Goal: Communication & Community: Answer question/provide support

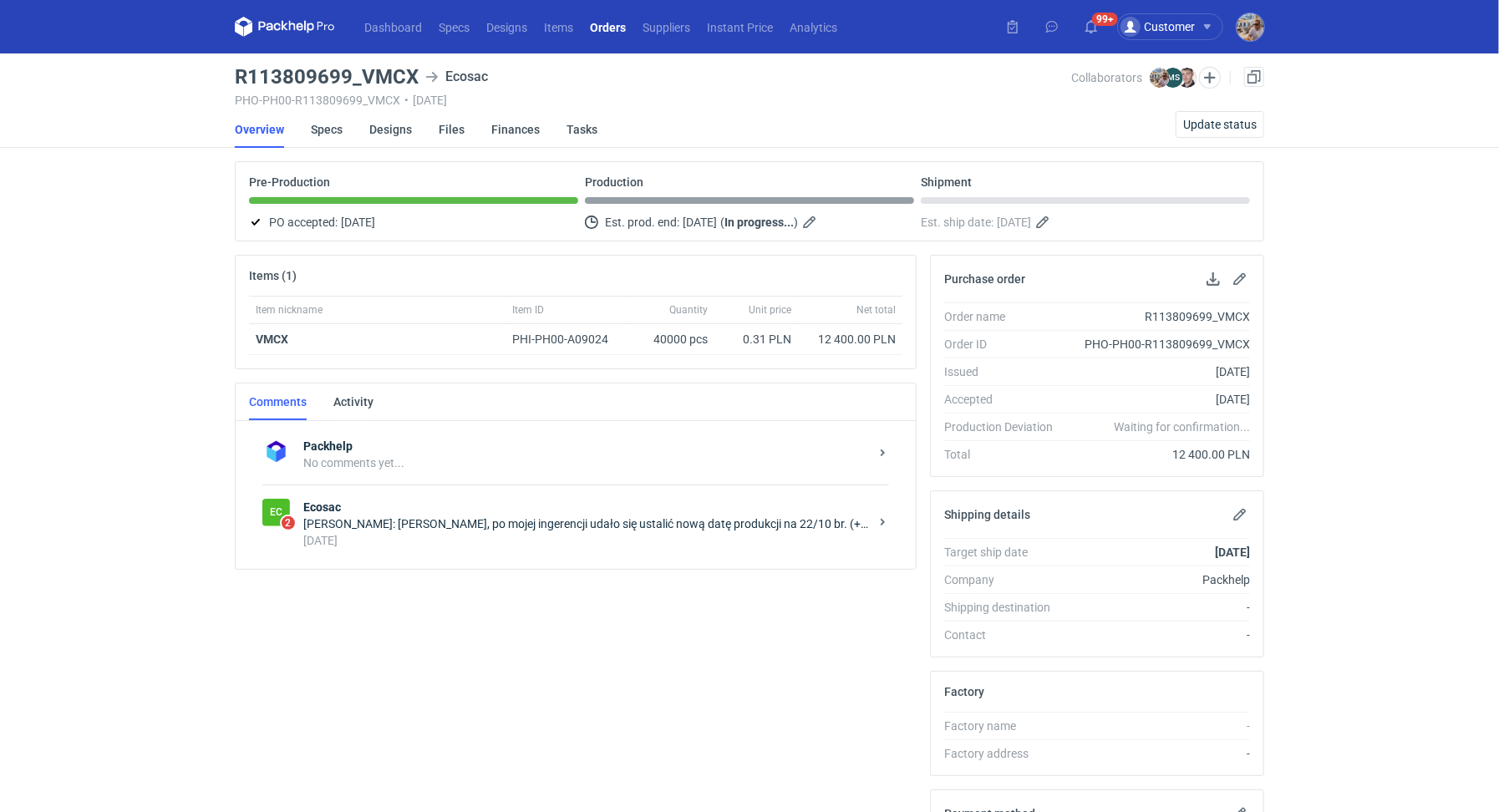
click at [574, 519] on div "Michał Sokołowski: Panie Macieju, po mojej ingerencji udało się ustalić nową da…" at bounding box center [586, 523] width 565 height 16
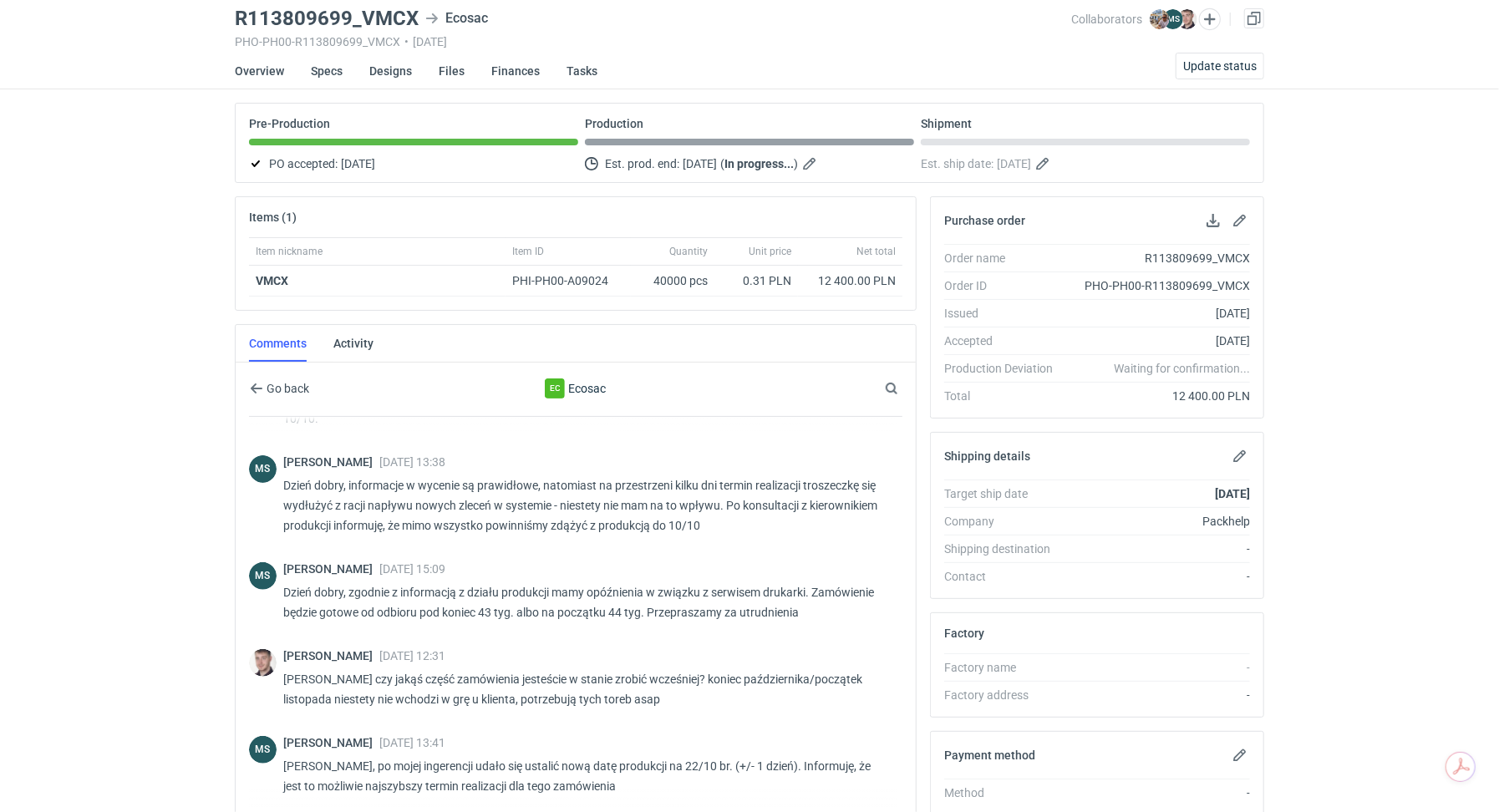
scroll to position [67, 0]
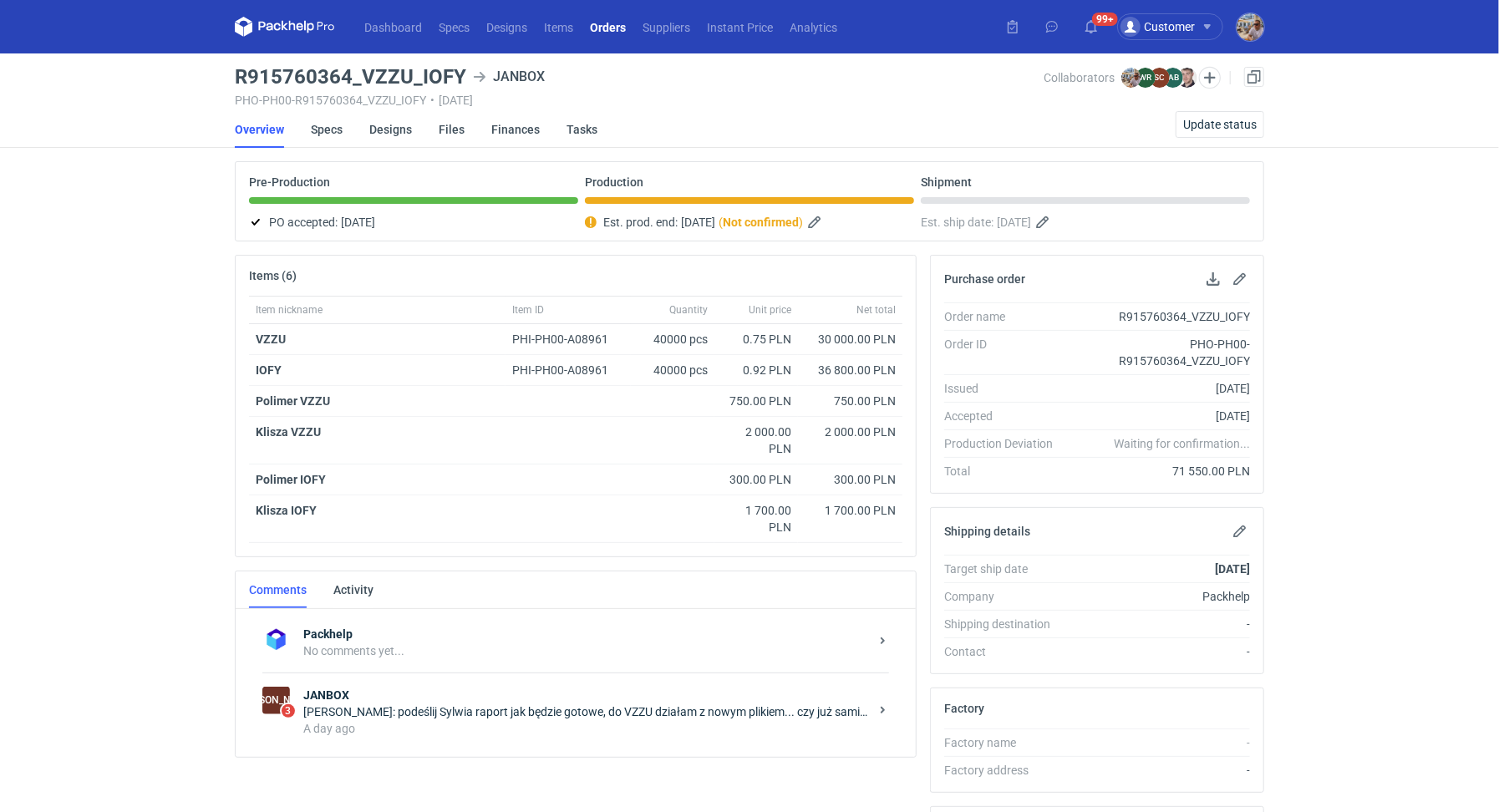
click at [497, 687] on strong "JANBOX" at bounding box center [586, 695] width 565 height 16
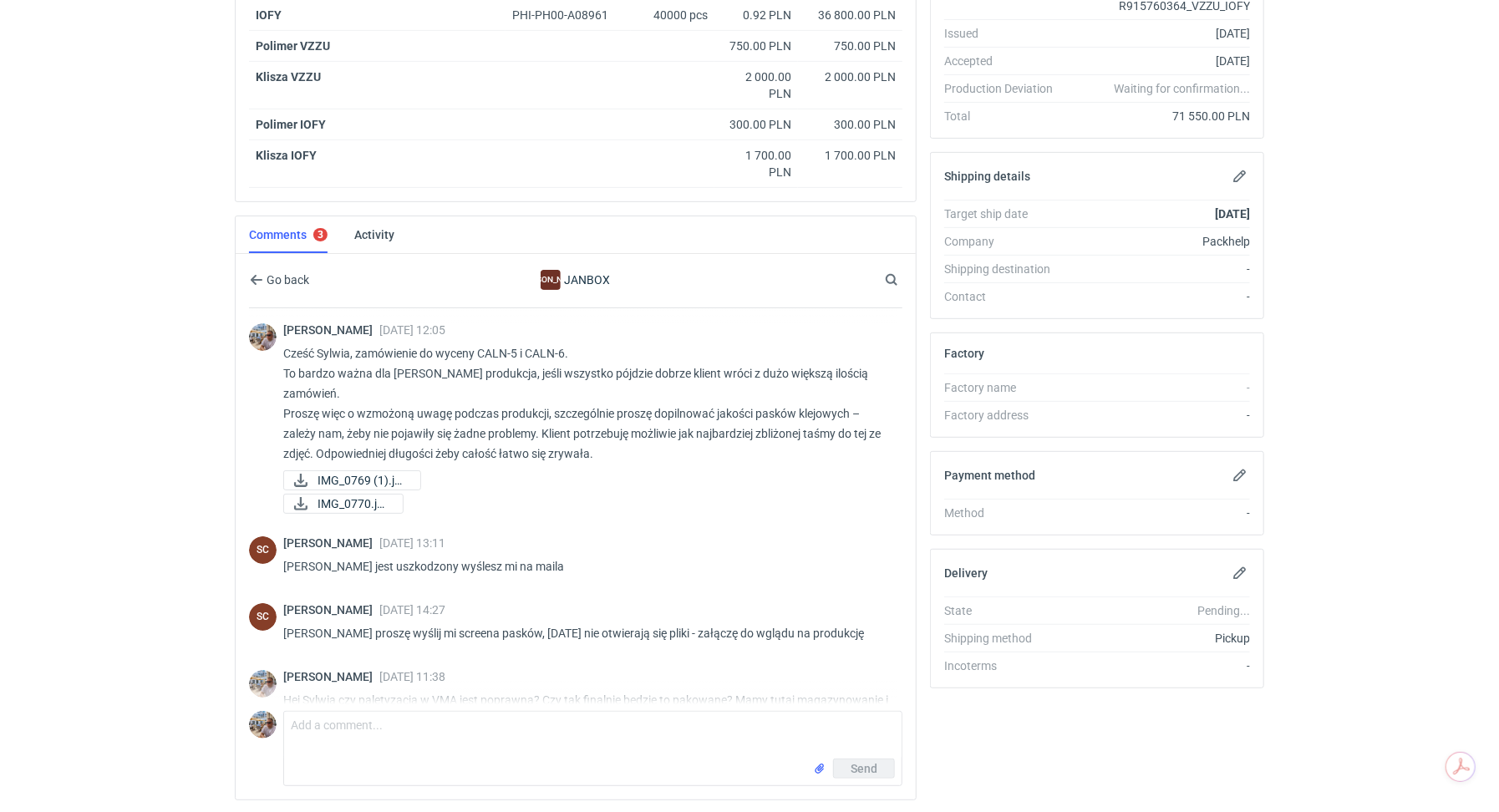
scroll to position [193, 0]
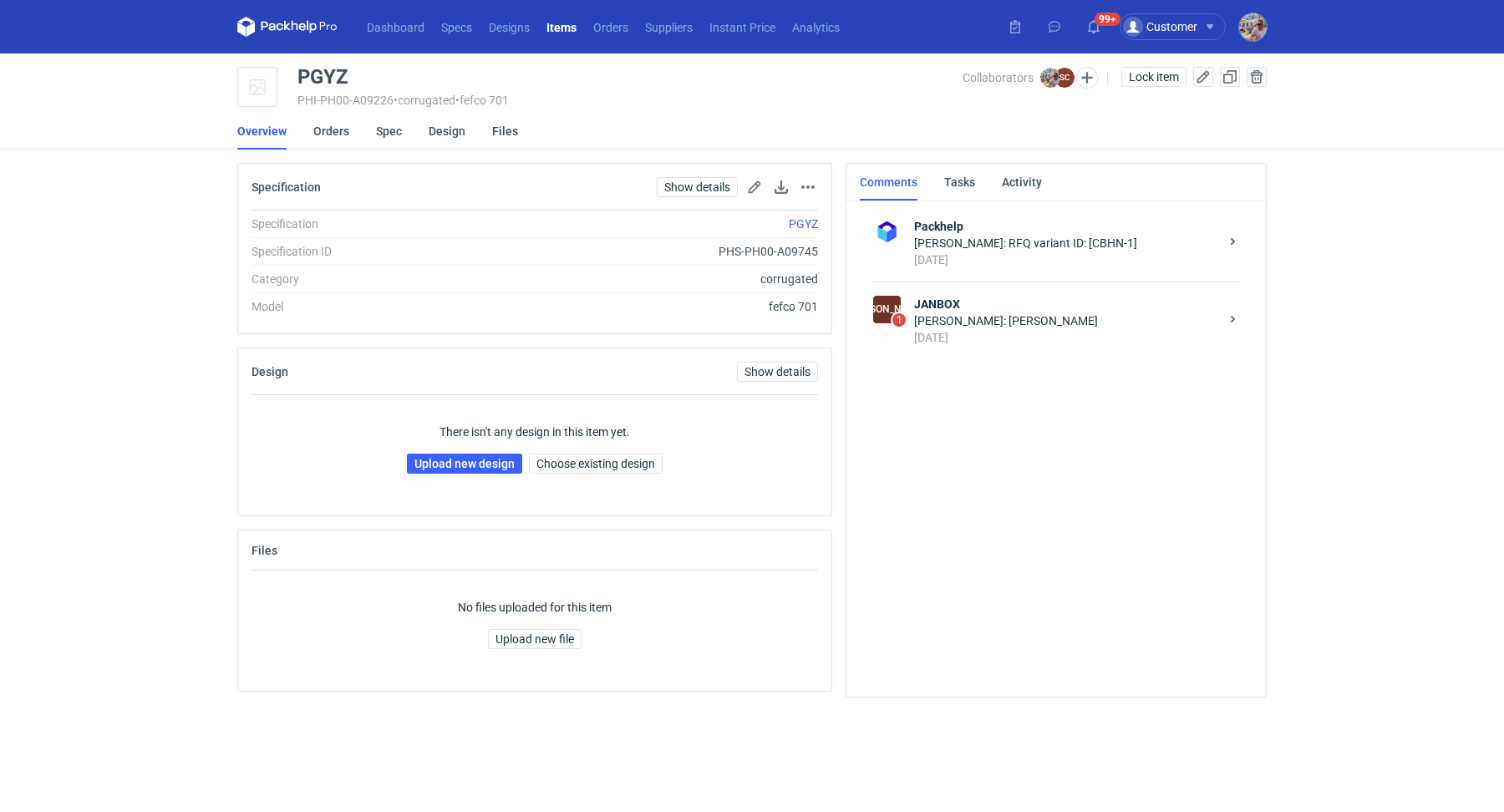
click at [1067, 318] on div "Sylwia Cichórz: Siatka" at bounding box center [1067, 321] width 305 height 16
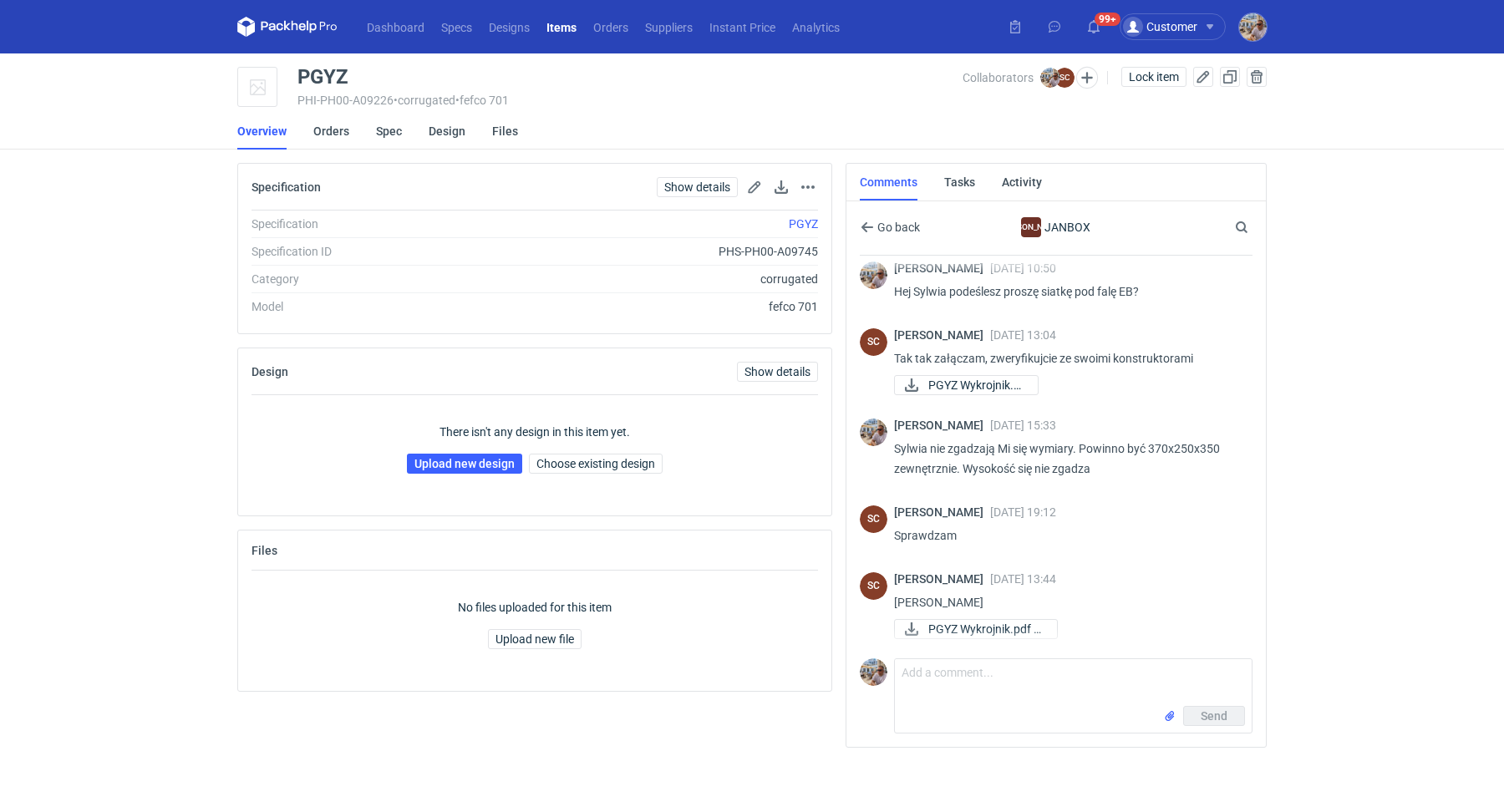
scroll to position [96, 0]
drag, startPoint x: 353, startPoint y: 67, endPoint x: 299, endPoint y: 74, distance: 54.5
click at [299, 74] on div "PGYZ" at bounding box center [630, 77] width 665 height 20
copy div "PGYZ"
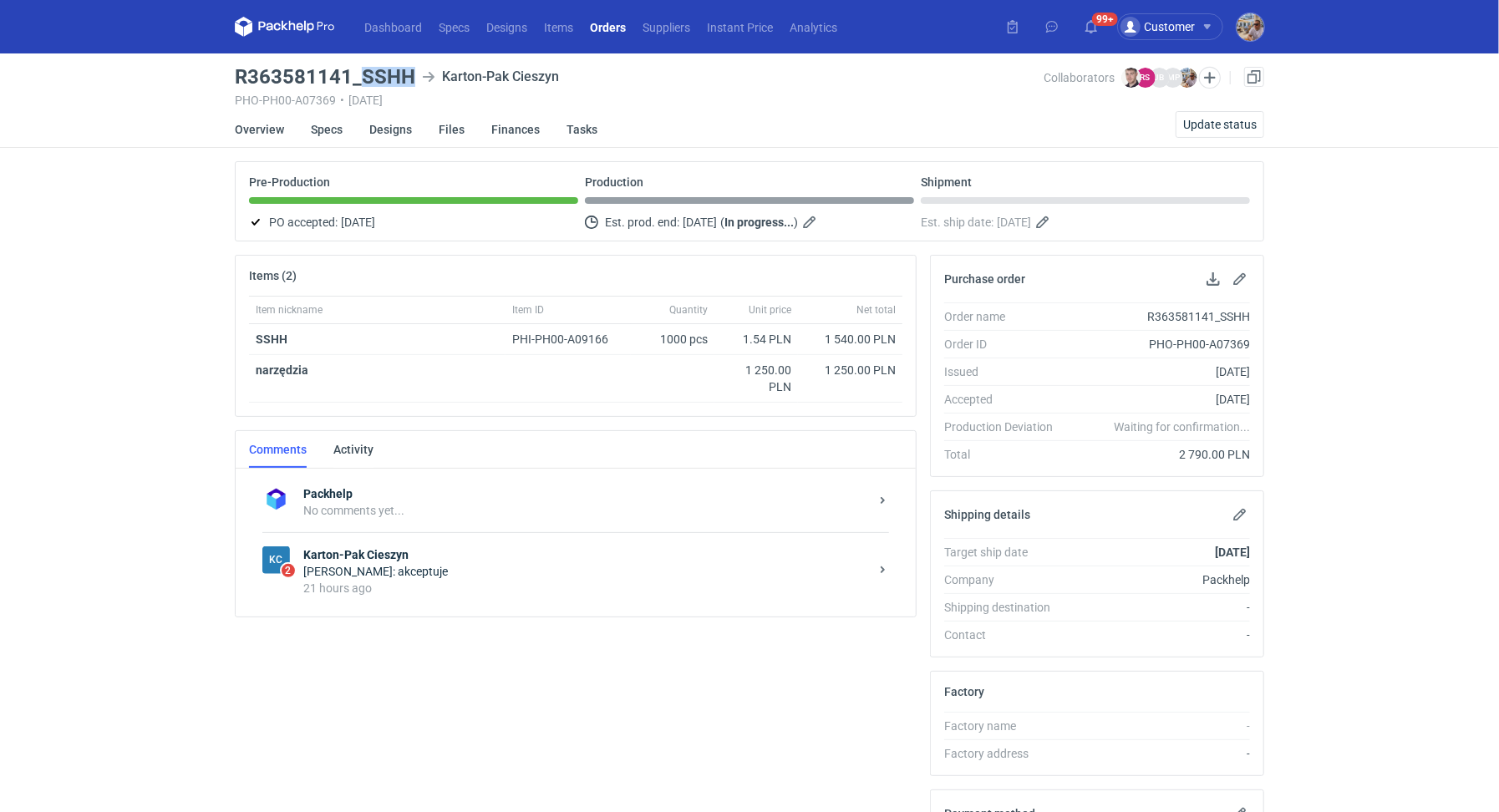
drag, startPoint x: 361, startPoint y: 76, endPoint x: 408, endPoint y: 77, distance: 47.0
click at [408, 77] on h3 "R363581141_SSHH" at bounding box center [324, 77] width 181 height 20
copy h3 "SSHH"
click at [374, 579] on div "21 hours ago" at bounding box center [586, 588] width 565 height 16
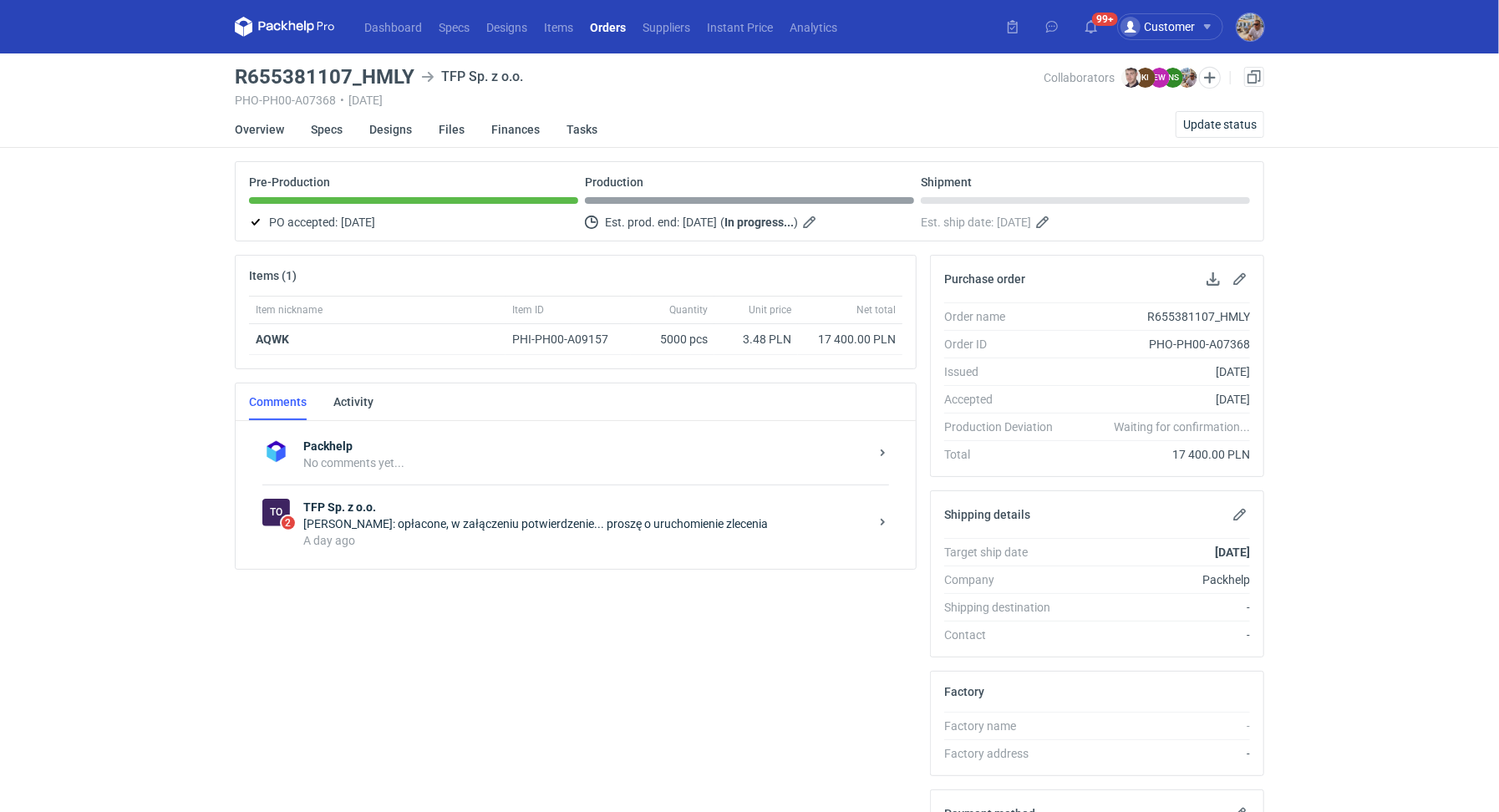
click at [467, 532] on div "A day ago" at bounding box center [586, 540] width 565 height 16
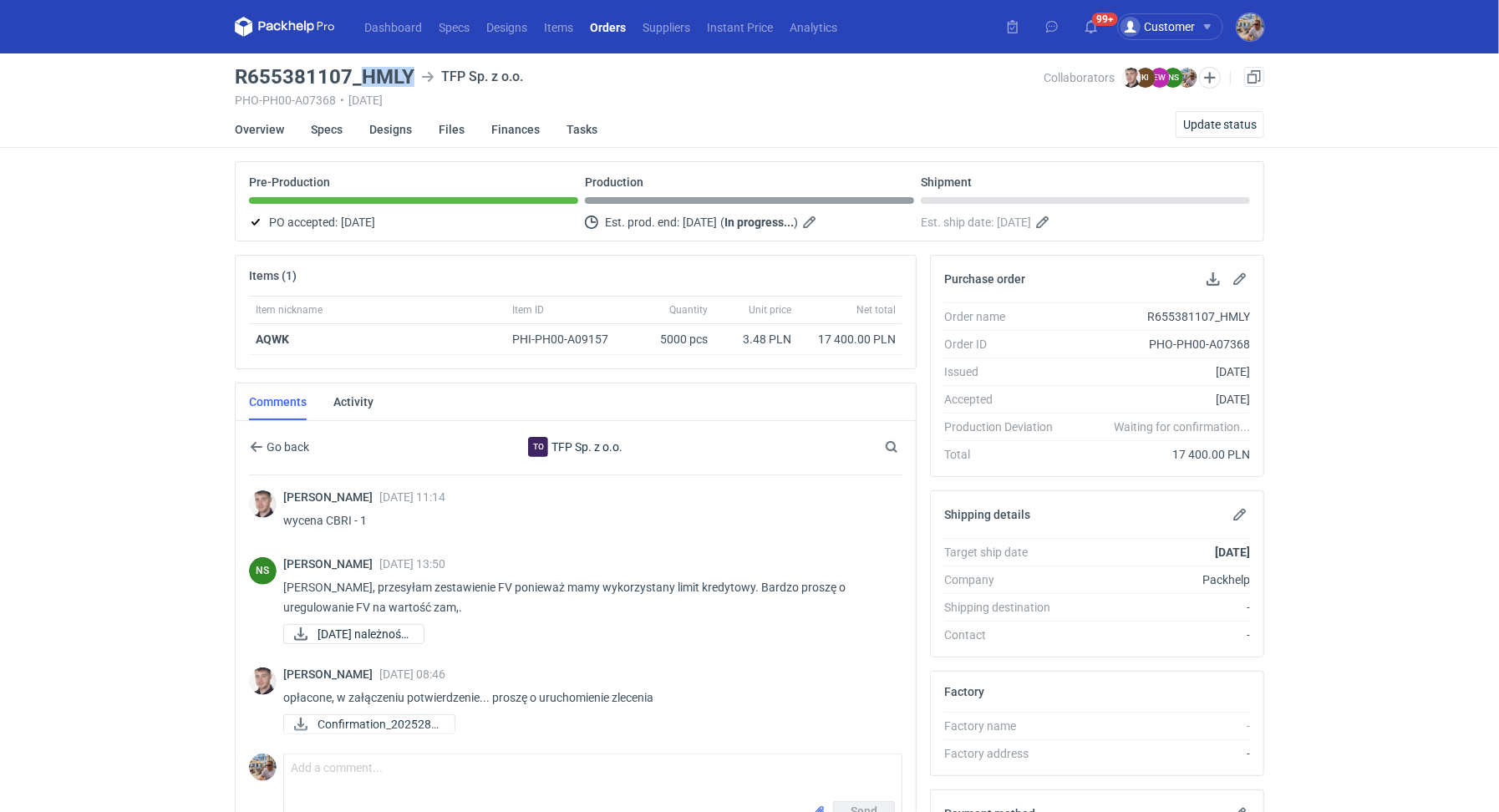
drag, startPoint x: 362, startPoint y: 74, endPoint x: 410, endPoint y: 74, distance: 48.0
click at [410, 74] on h3 "R655381107_HMLY" at bounding box center [324, 77] width 180 height 20
copy h3 "HMLY"
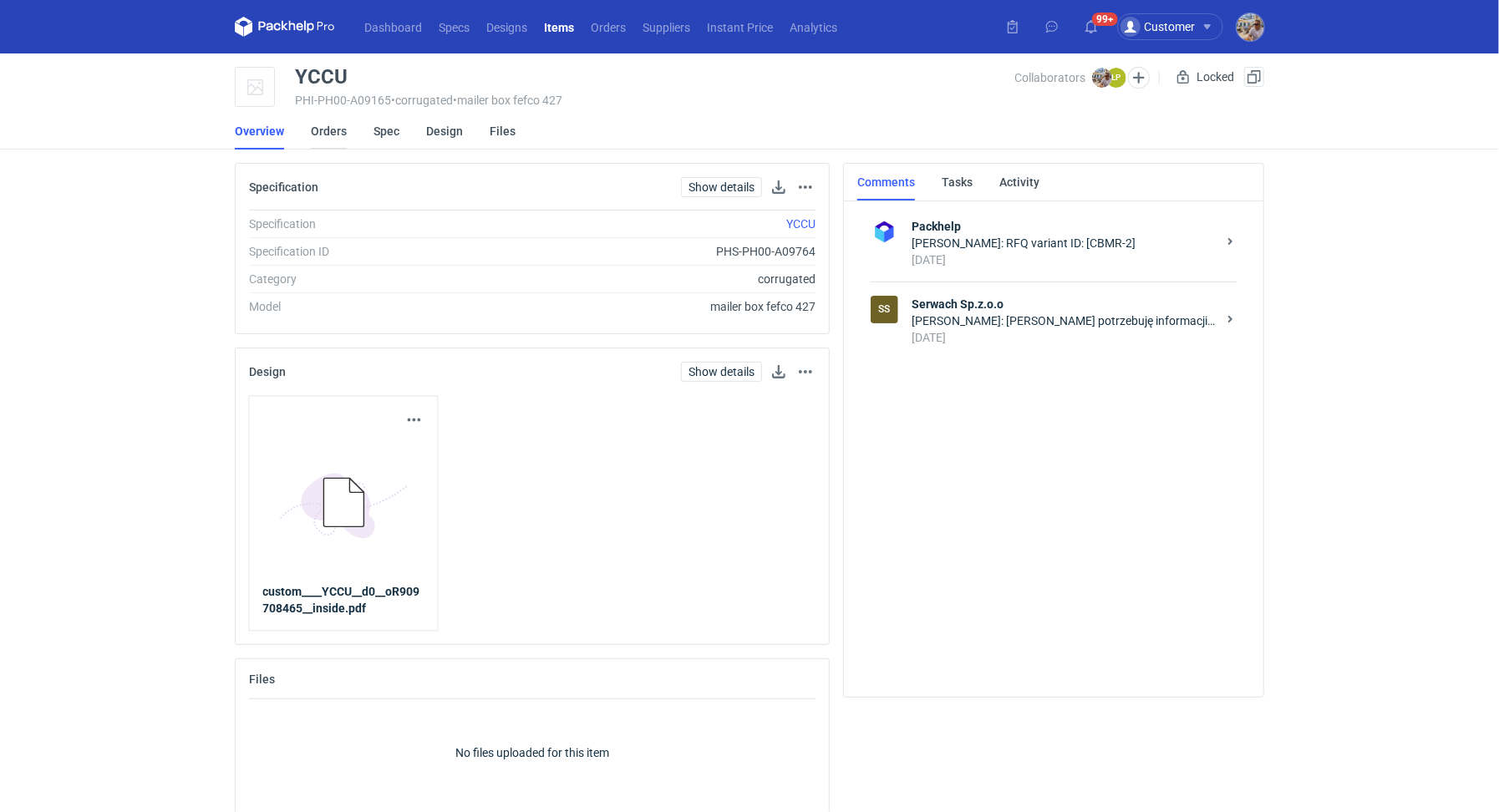
click at [327, 134] on link "Orders" at bounding box center [329, 131] width 36 height 36
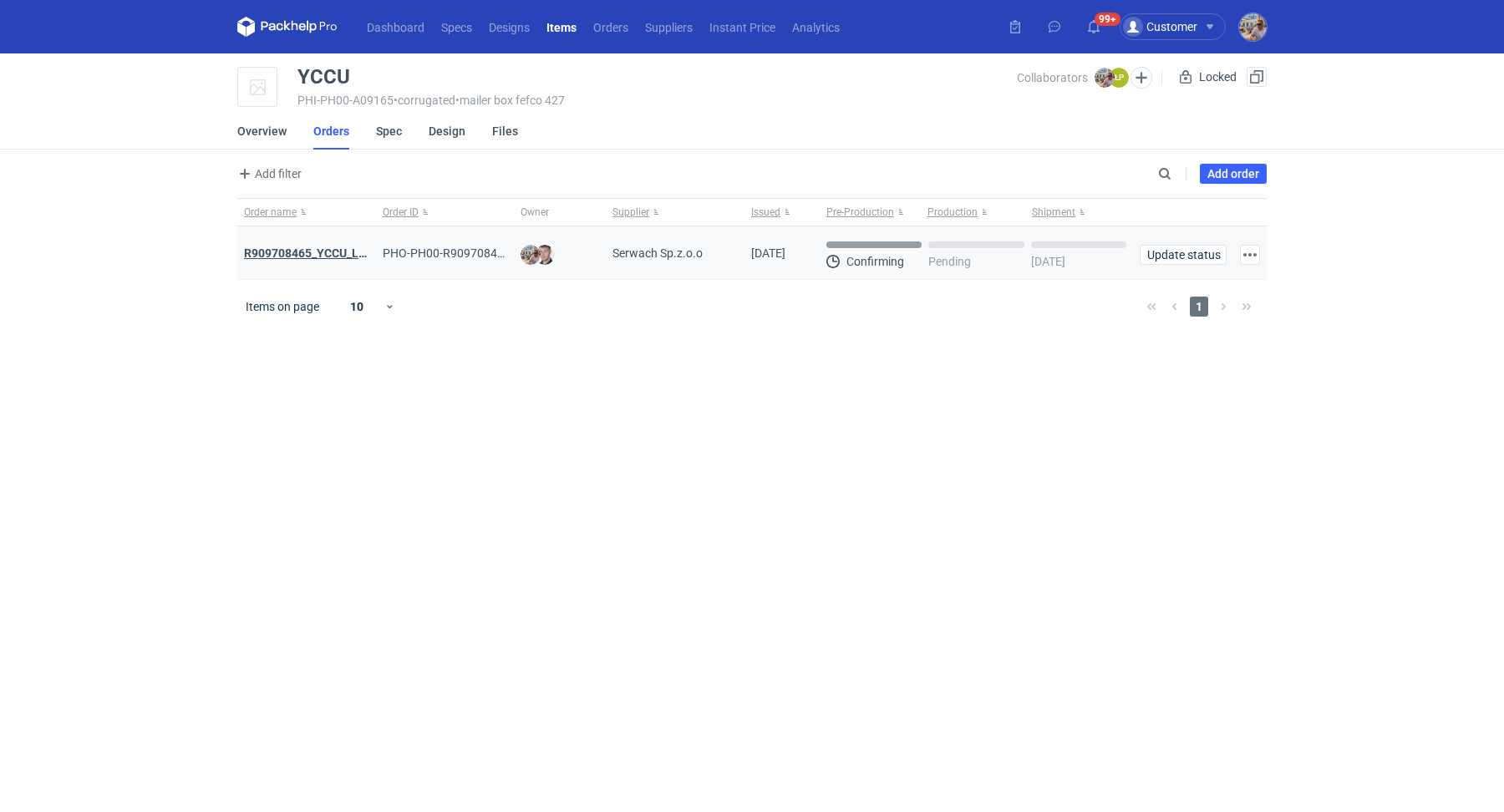
click at [327, 251] on strong "R909708465_YCCU_LQIN" at bounding box center [311, 253] width 134 height 14
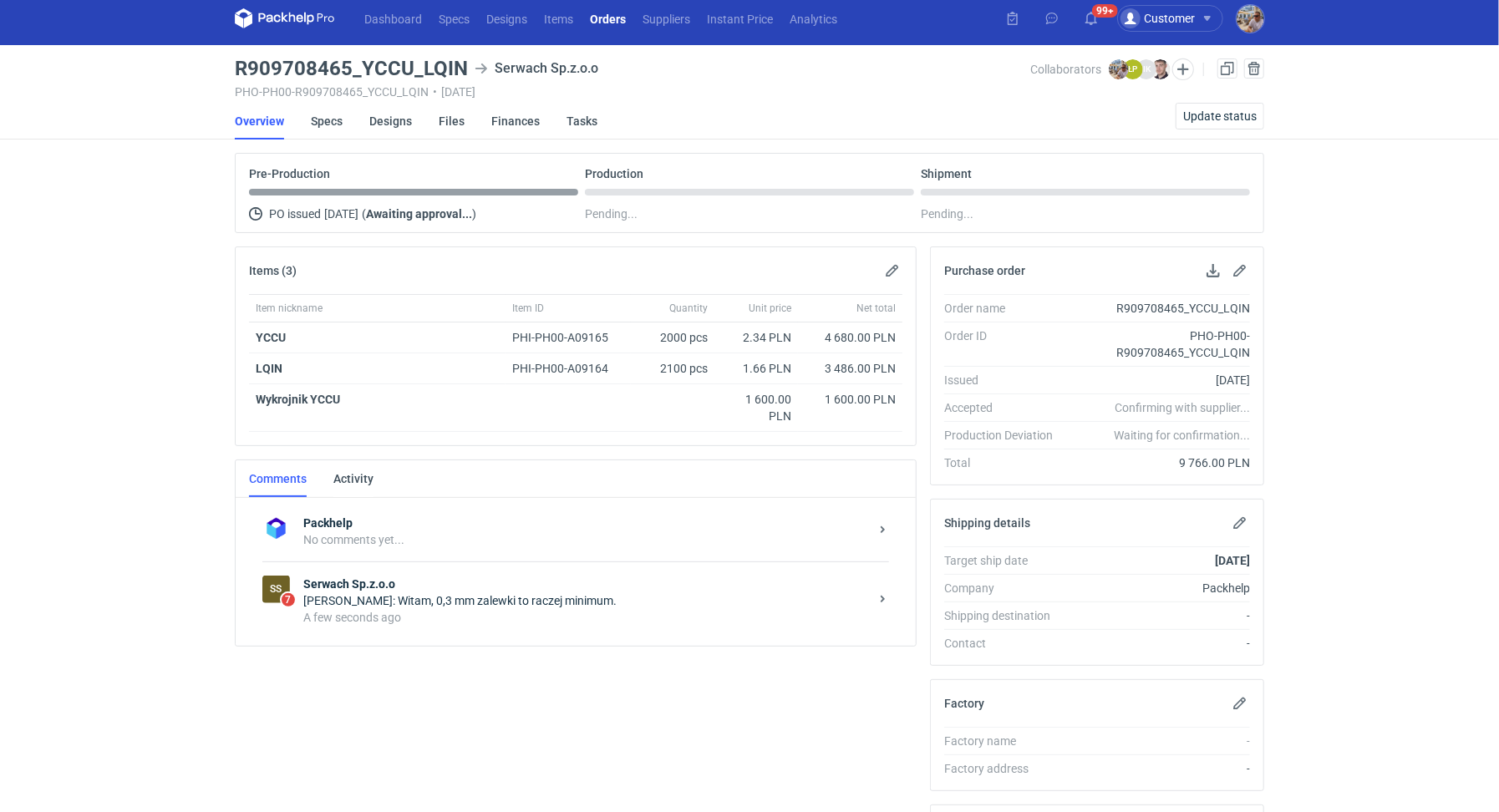
click at [511, 634] on div "SS 7 Serwach Sp.z.o.o [PERSON_NAME]: Witam, 0,3 mm zalewki to raczej minimum. A…" at bounding box center [576, 600] width 627 height 78
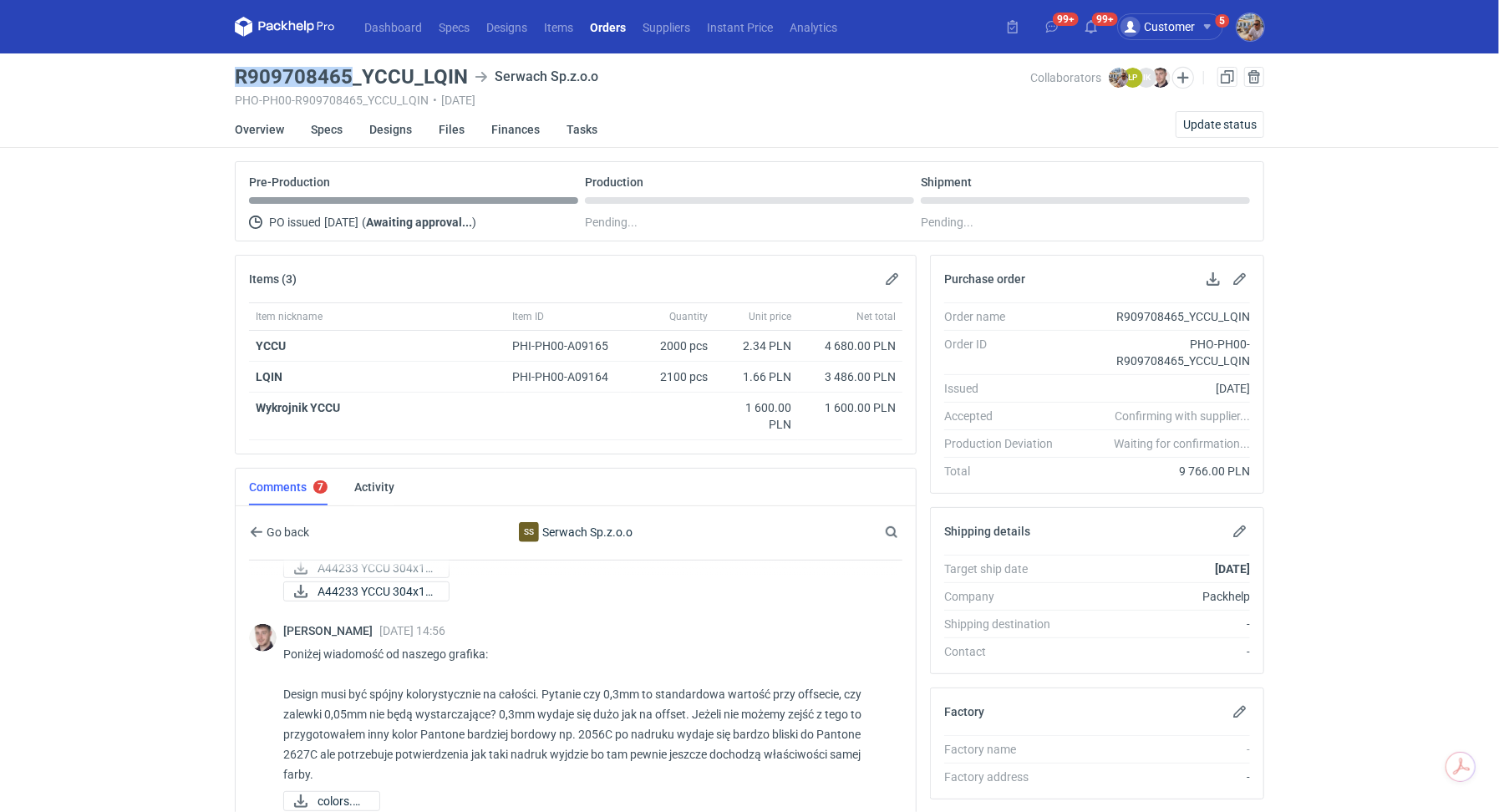
drag, startPoint x: 352, startPoint y: 74, endPoint x: 231, endPoint y: 74, distance: 121.0
click at [231, 74] on main "R909708465_YCCU_LQIN Serwach Sp.z.o.o PHO-PH00-R909708465_YCCU_LQIN • 10/10/202…" at bounding box center [749, 586] width 1042 height 1065
copy h3 "R909708465"
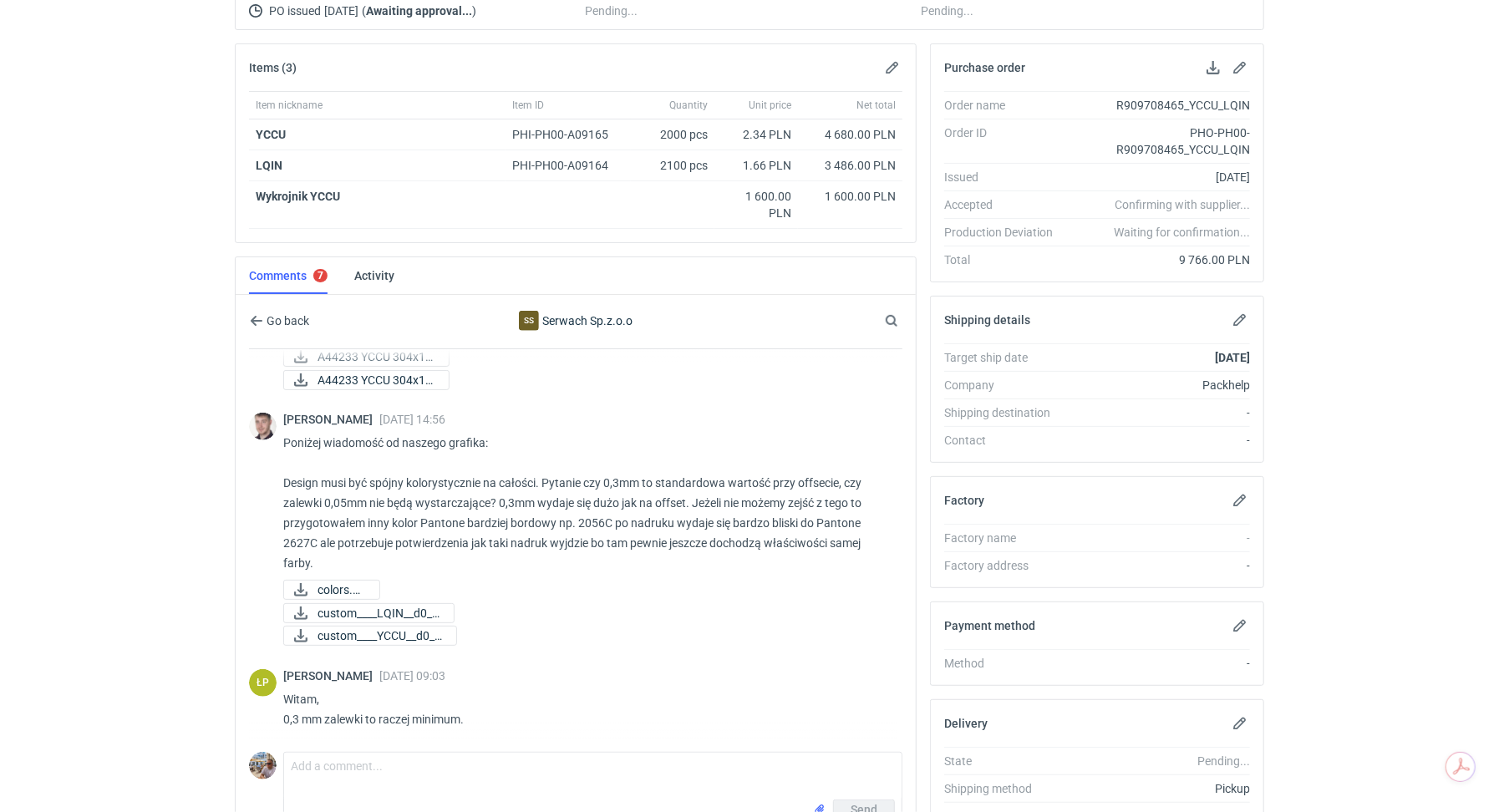
scroll to position [301, 0]
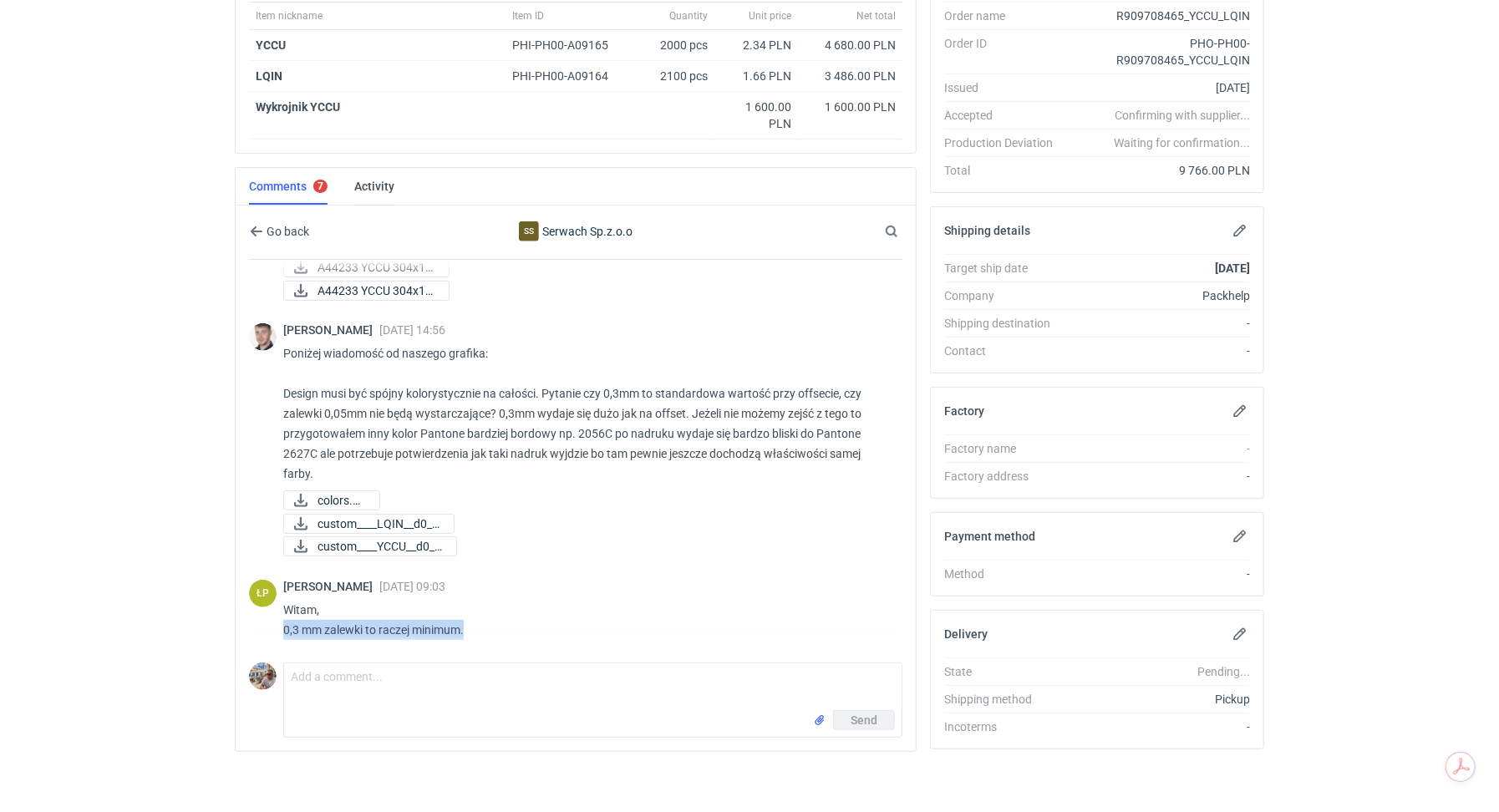
drag, startPoint x: 283, startPoint y: 622, endPoint x: 472, endPoint y: 623, distance: 189.0
click at [472, 623] on p "Witam, 0,3 mm zalewki to raczej minimum." at bounding box center [586, 619] width 606 height 40
copy p "0,3 mm zalewki to raczej minimum."
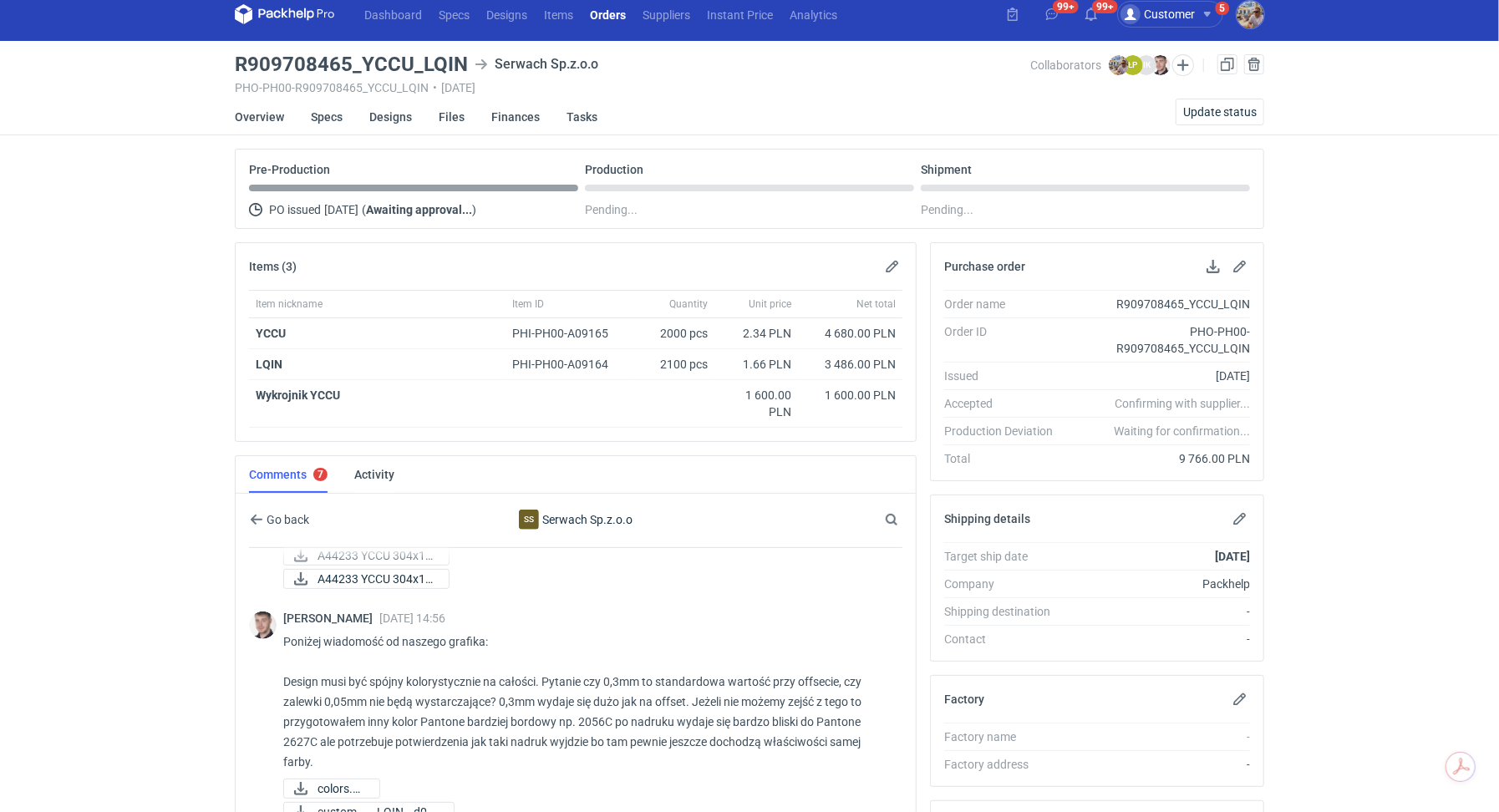
scroll to position [0, 0]
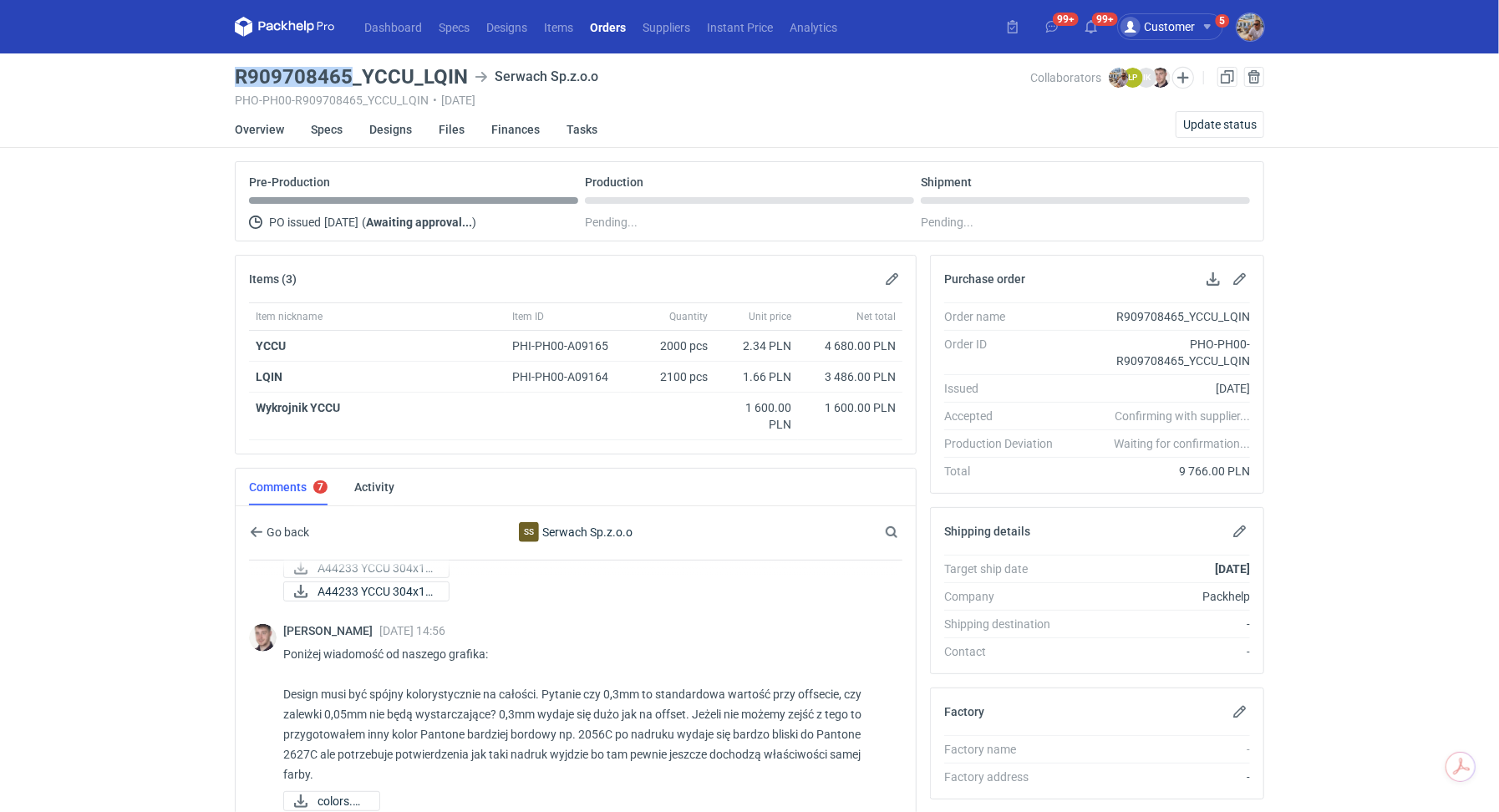
drag, startPoint x: 349, startPoint y: 74, endPoint x: 232, endPoint y: 75, distance: 117.0
click at [232, 75] on main "R909708465_YCCU_LQIN Serwach Sp.z.o.o PHO-PH00-R909708465_YCCU_LQIN • 10/10/202…" at bounding box center [749, 586] width 1042 height 1065
copy h3 "R909708465"
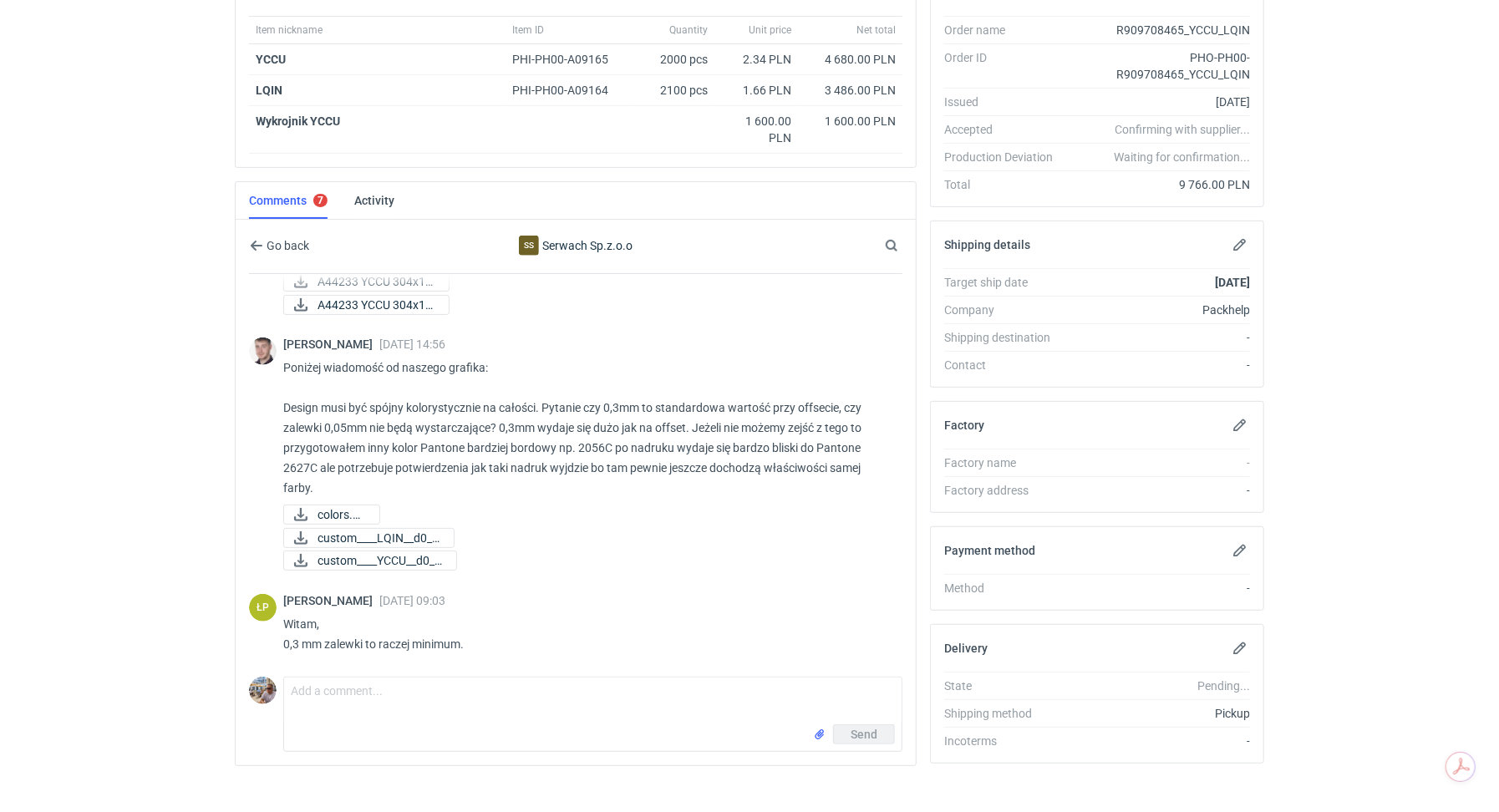
scroll to position [294, 0]
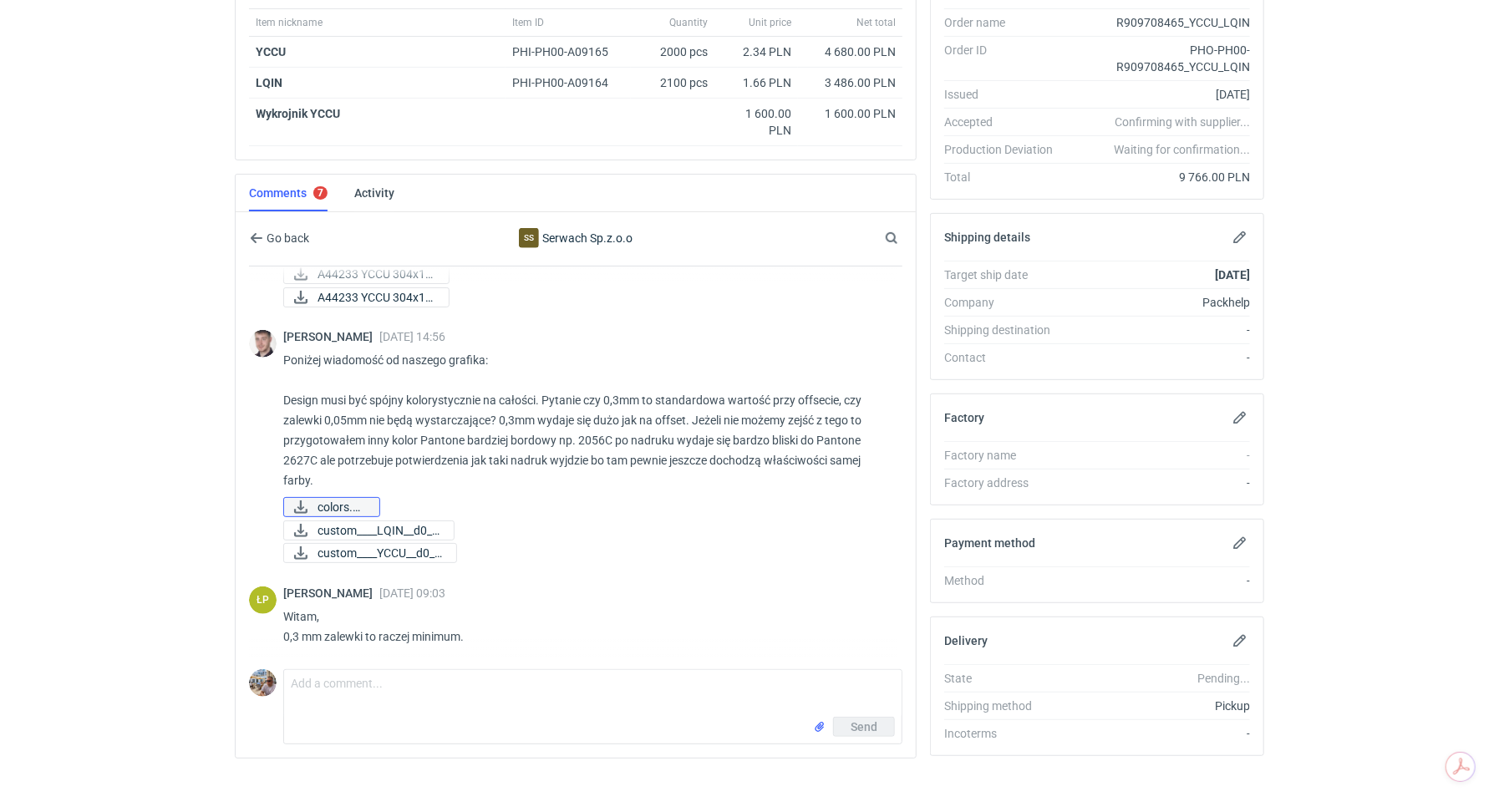
click at [345, 504] on span "colors.png" at bounding box center [341, 507] width 48 height 18
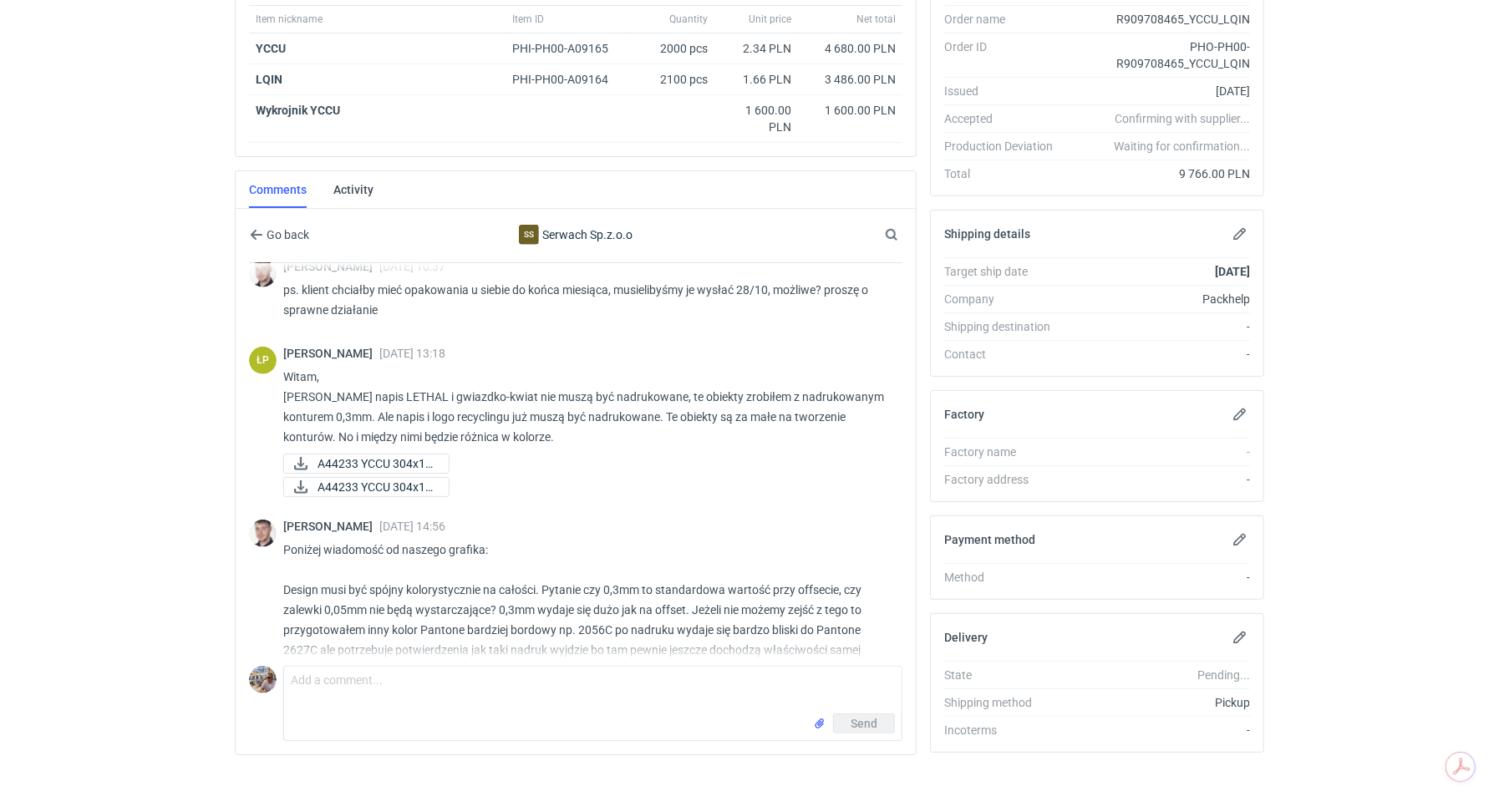
scroll to position [301, 0]
click at [384, 451] on span "A44233 YCCU 304x18..." at bounding box center [376, 460] width 118 height 18
click at [382, 479] on span "A44233 YCCU 304x18..." at bounding box center [376, 483] width 118 height 18
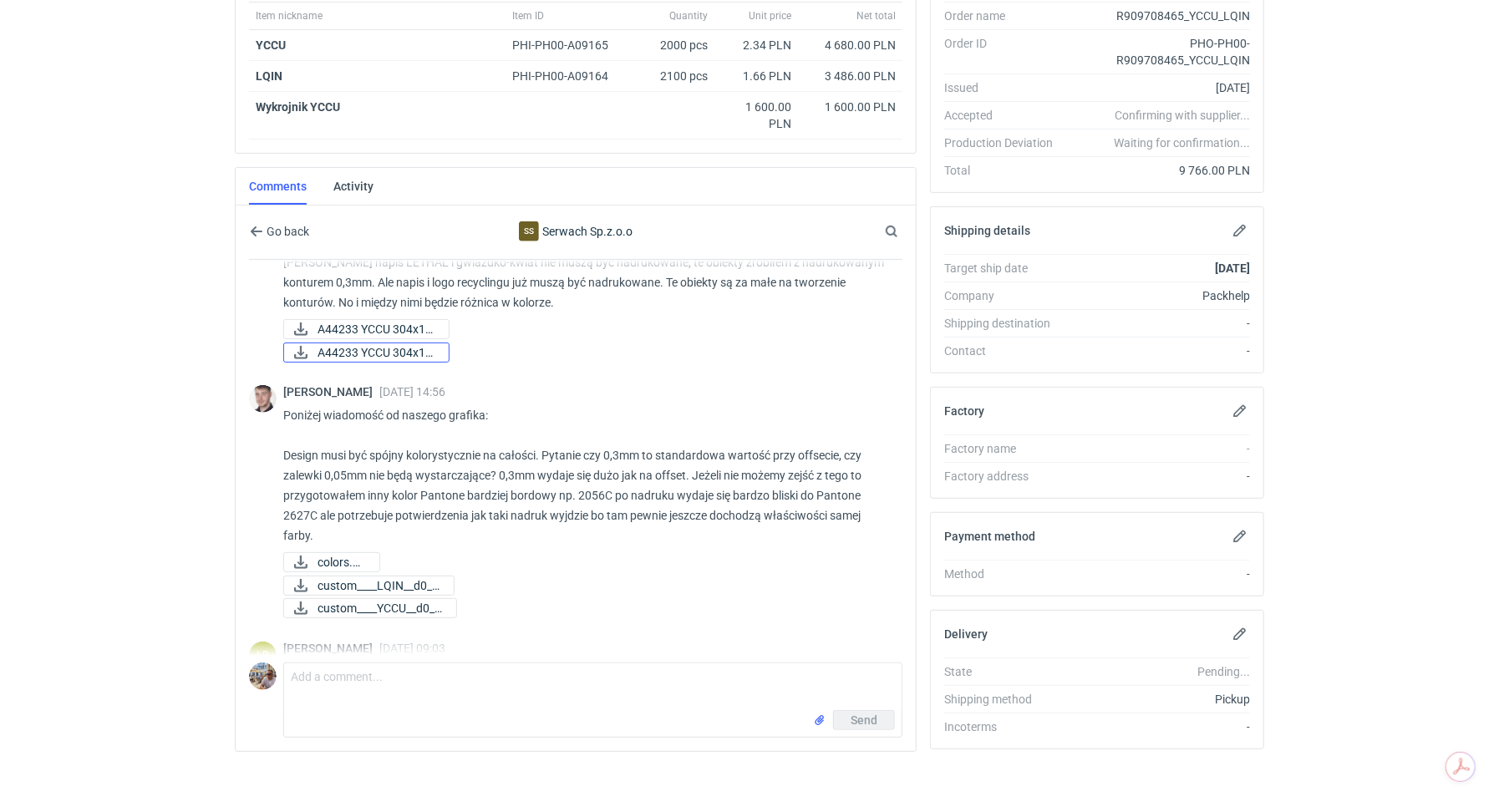
scroll to position [742, 0]
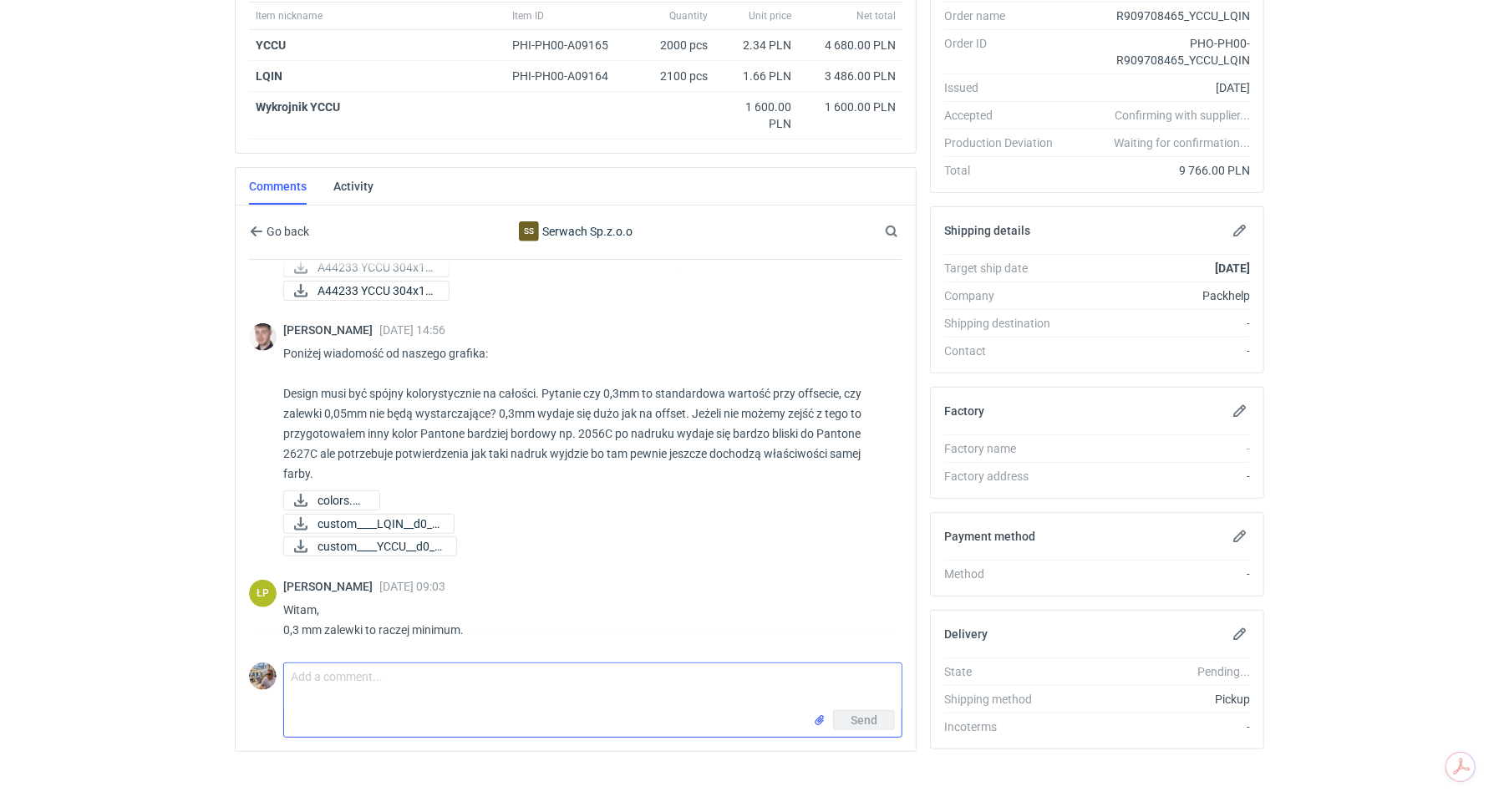
click at [412, 679] on textarea "Comment message" at bounding box center [592, 686] width 617 height 46
paste textarea "nie może być tak że wybranie robimy na części i drukujemy pantone a mniejszych …"
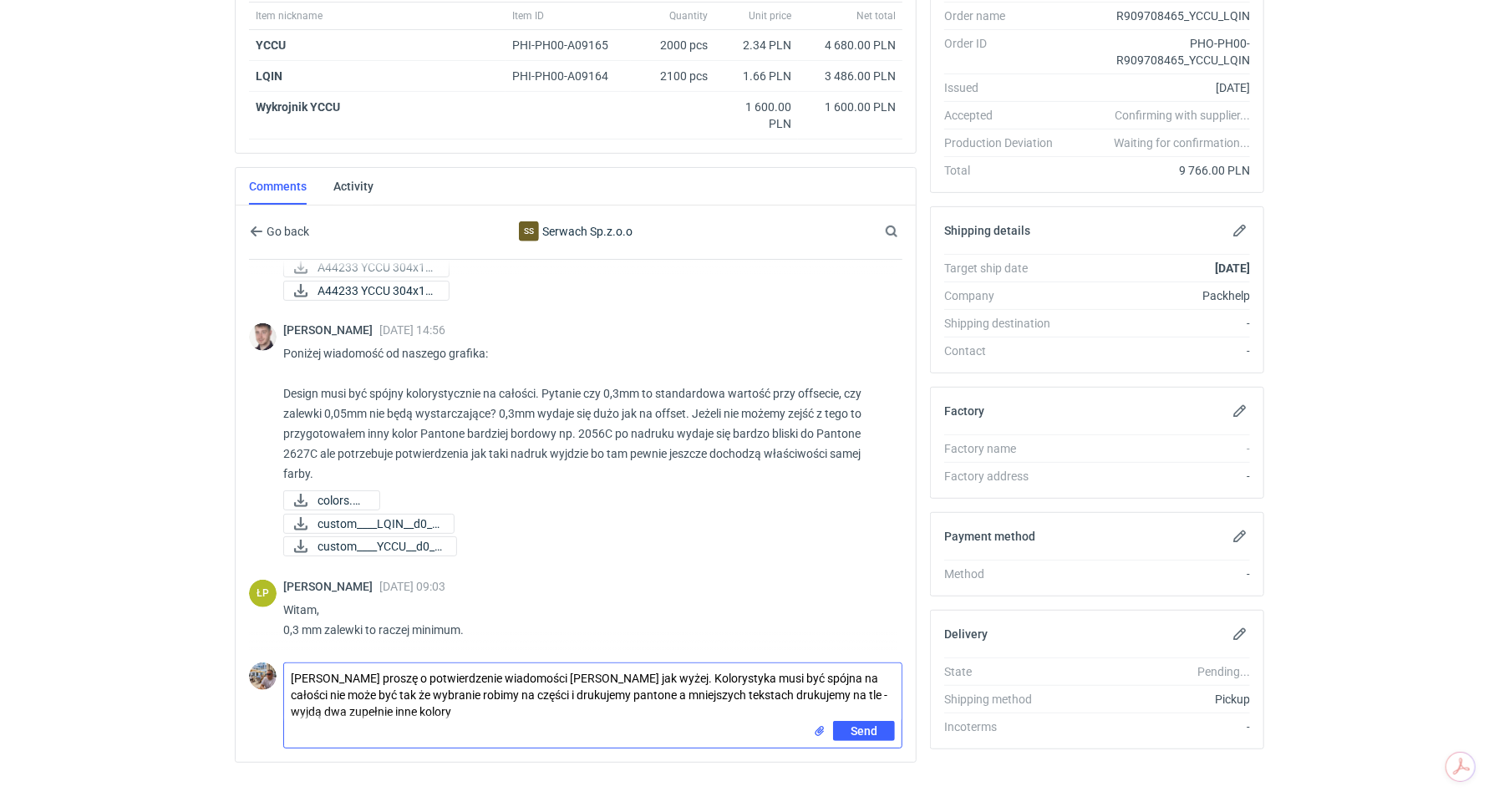
click at [630, 688] on textarea "Panie Łukaszu proszę o potwierdzenie wiadomości Macieja jak wyżej. Kolorystyka …" at bounding box center [592, 691] width 617 height 57
type textarea "Panie Łukaszu proszę o potwierdzenie wiadomości Macieja jak wyżej. Kolorystyka …"
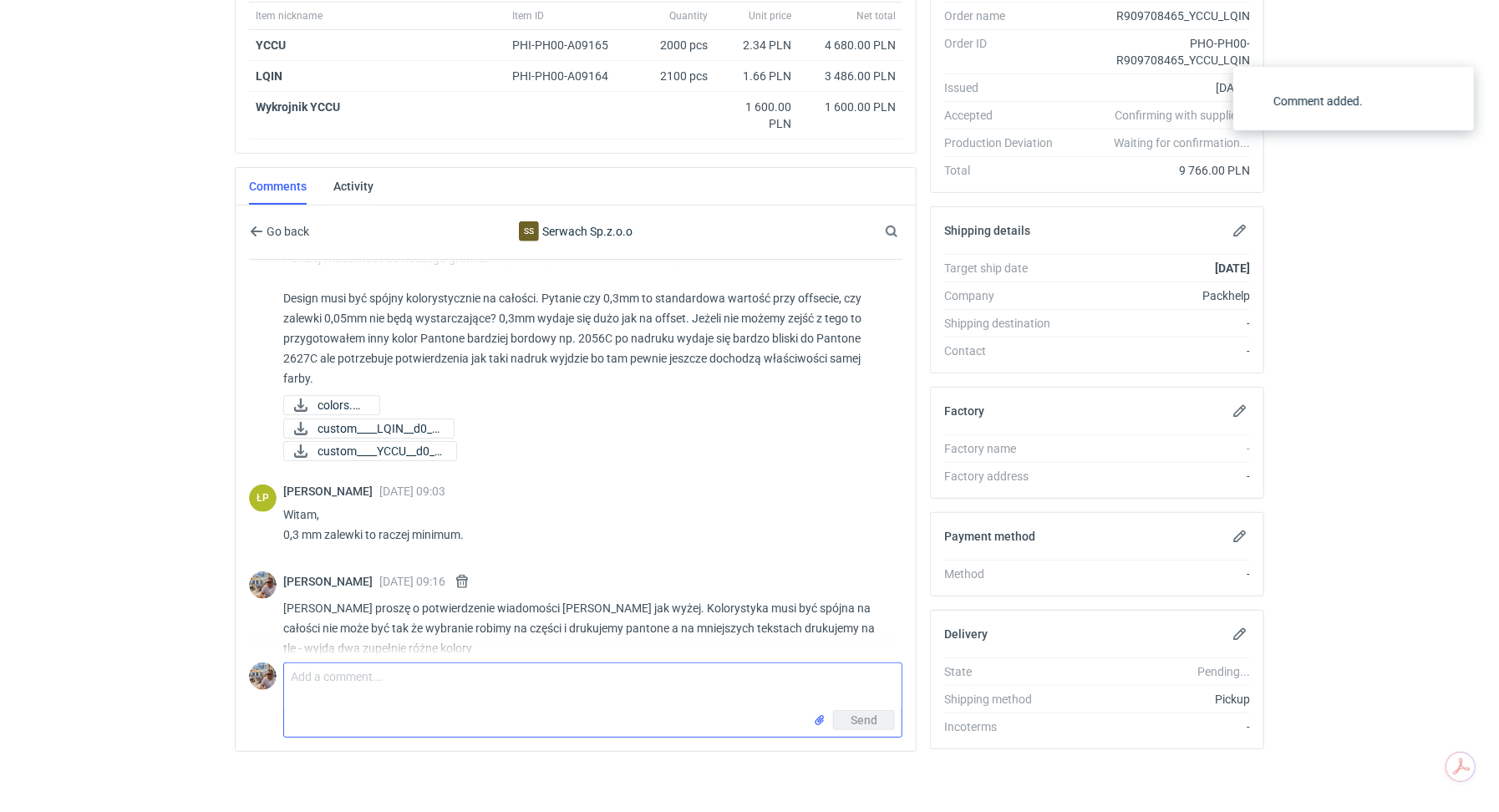
scroll to position [856, 0]
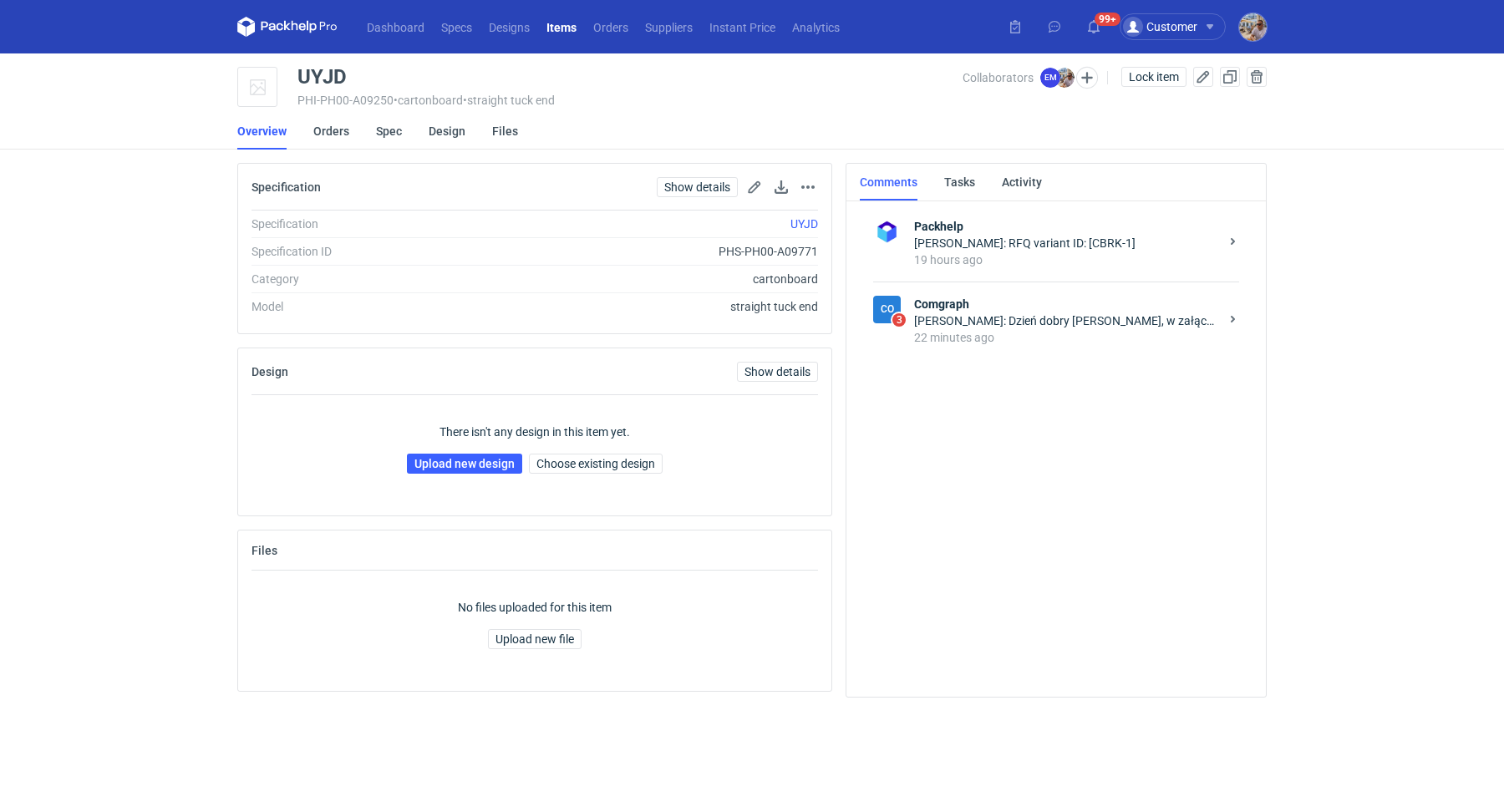
click at [1043, 341] on div "22 minutes ago" at bounding box center [1067, 337] width 305 height 16
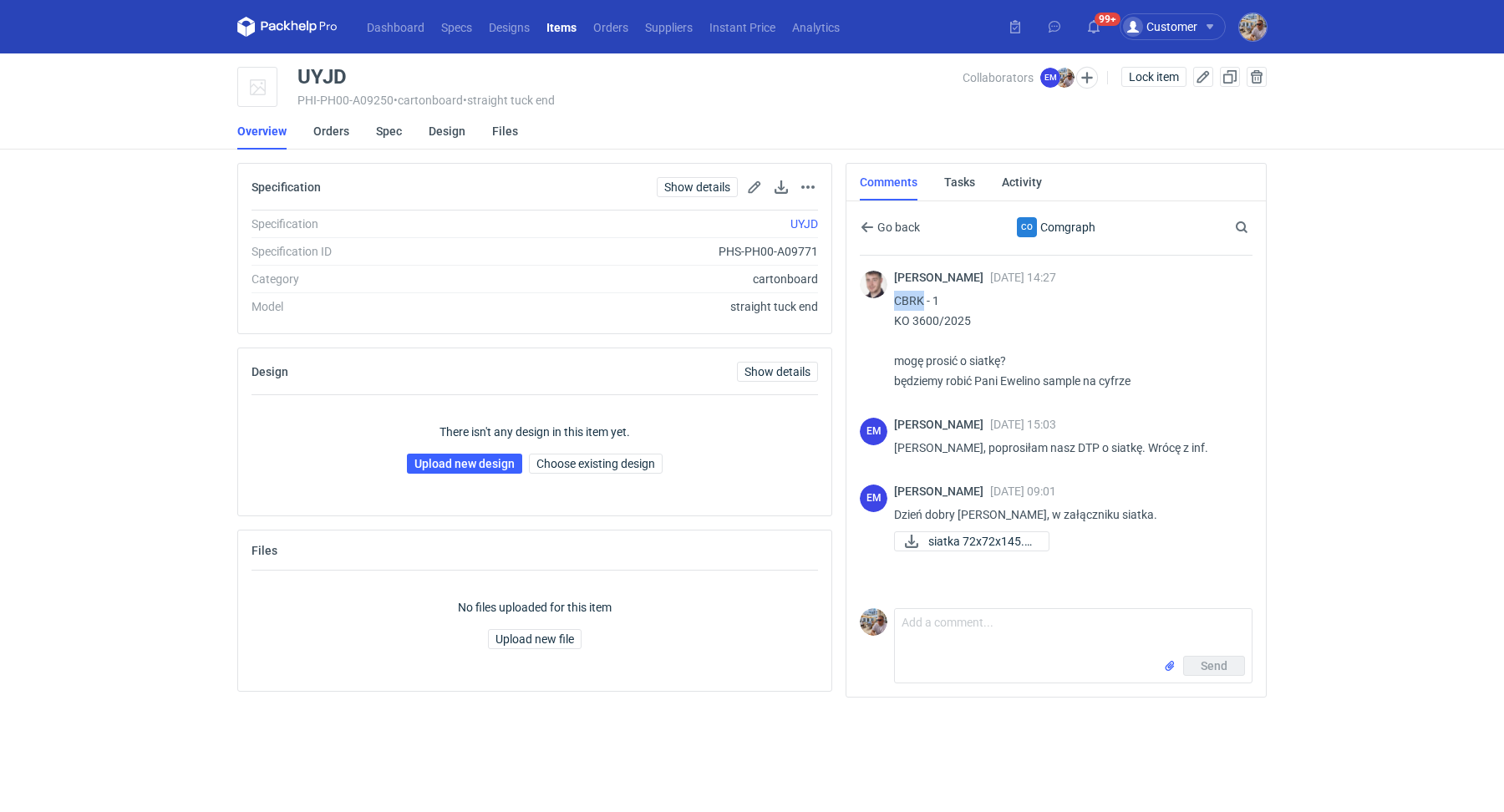
drag, startPoint x: 903, startPoint y: 298, endPoint x: 921, endPoint y: 298, distance: 18.0
click at [921, 298] on p "CBRK - 1 KO 3600/2025 mogę prosić o siatkę? będziemy robić Pani Ewelino sample …" at bounding box center [1067, 341] width 345 height 100
copy p "CBRK"
click at [958, 538] on span "siatka 72x72x145.pdf" at bounding box center [982, 541] width 107 height 18
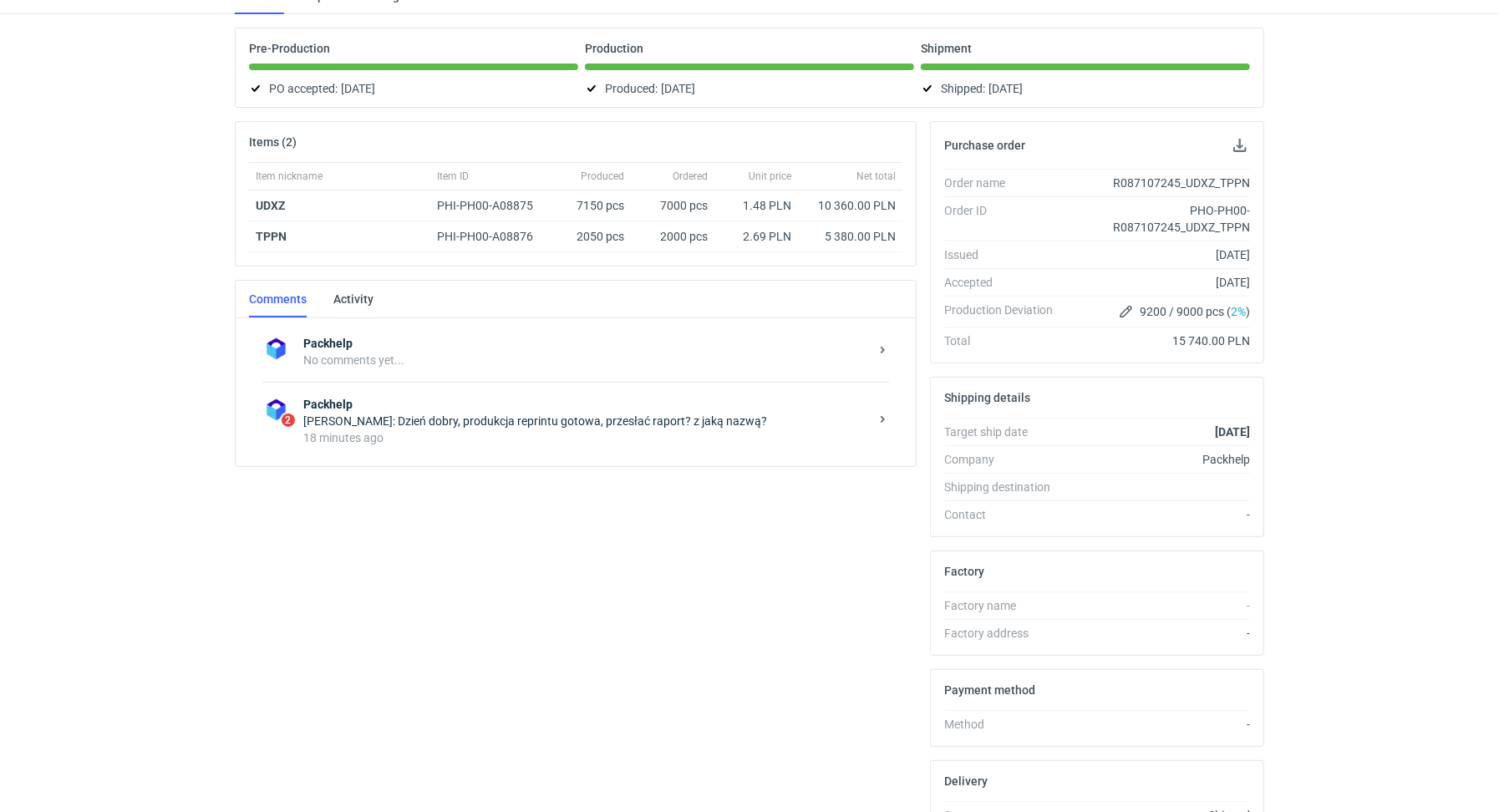
scroll to position [135, 0]
click at [432, 439] on div "18 minutes ago" at bounding box center [586, 436] width 565 height 16
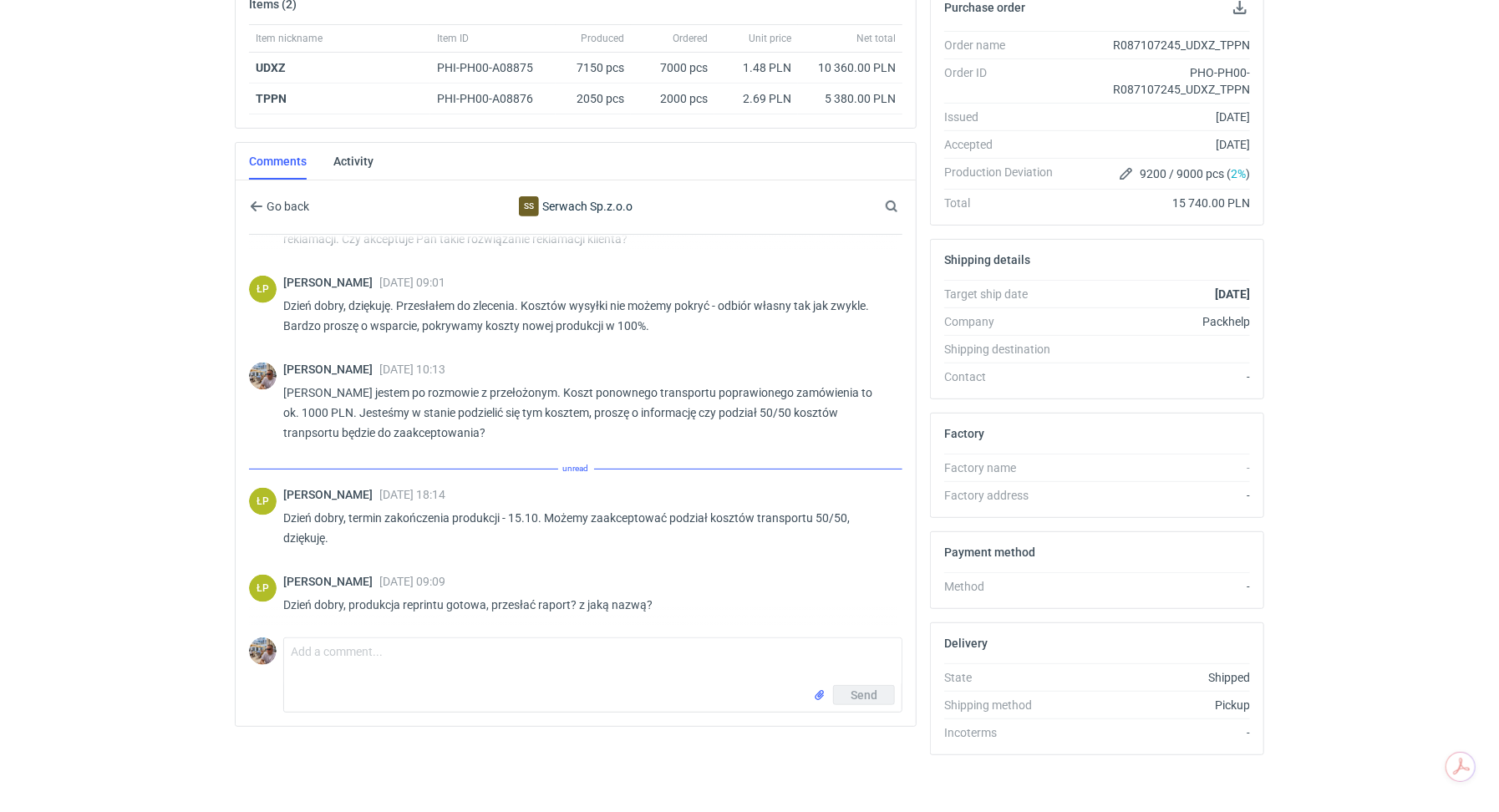
scroll to position [1411, 0]
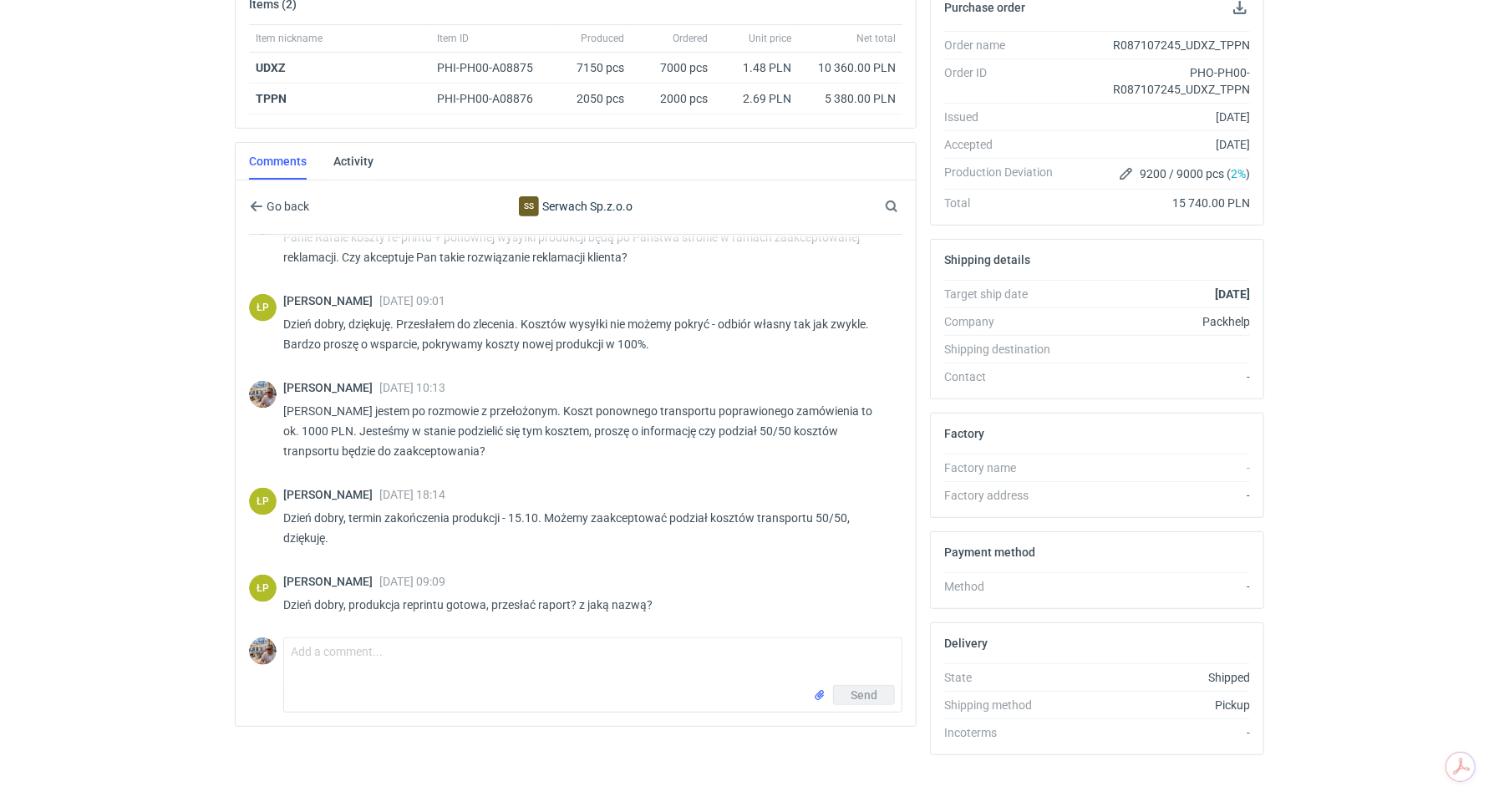
click at [478, 685] on div "Send" at bounding box center [592, 698] width 617 height 26
click at [465, 650] on textarea "Comment message" at bounding box center [592, 660] width 617 height 46
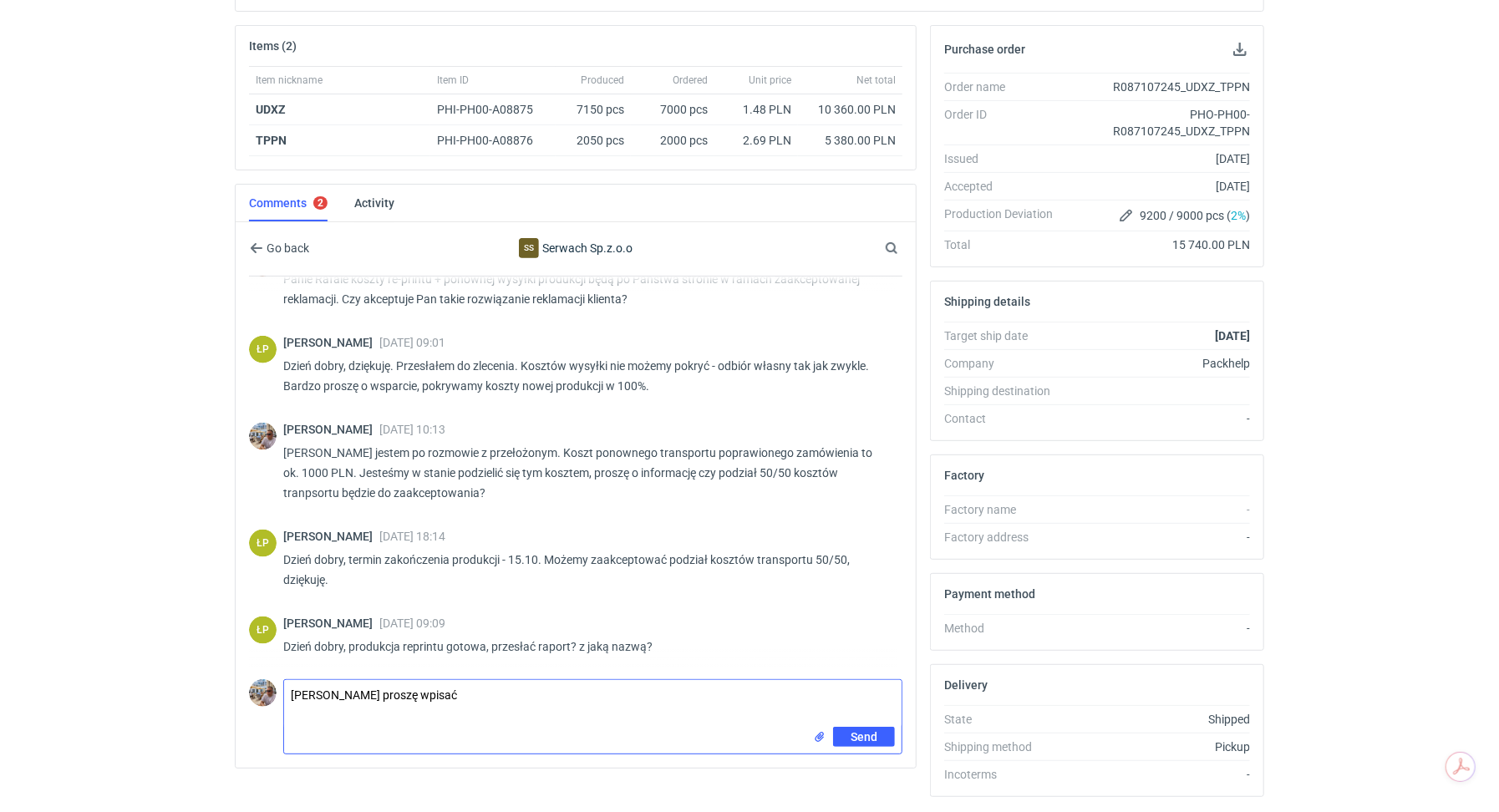
scroll to position [0, 0]
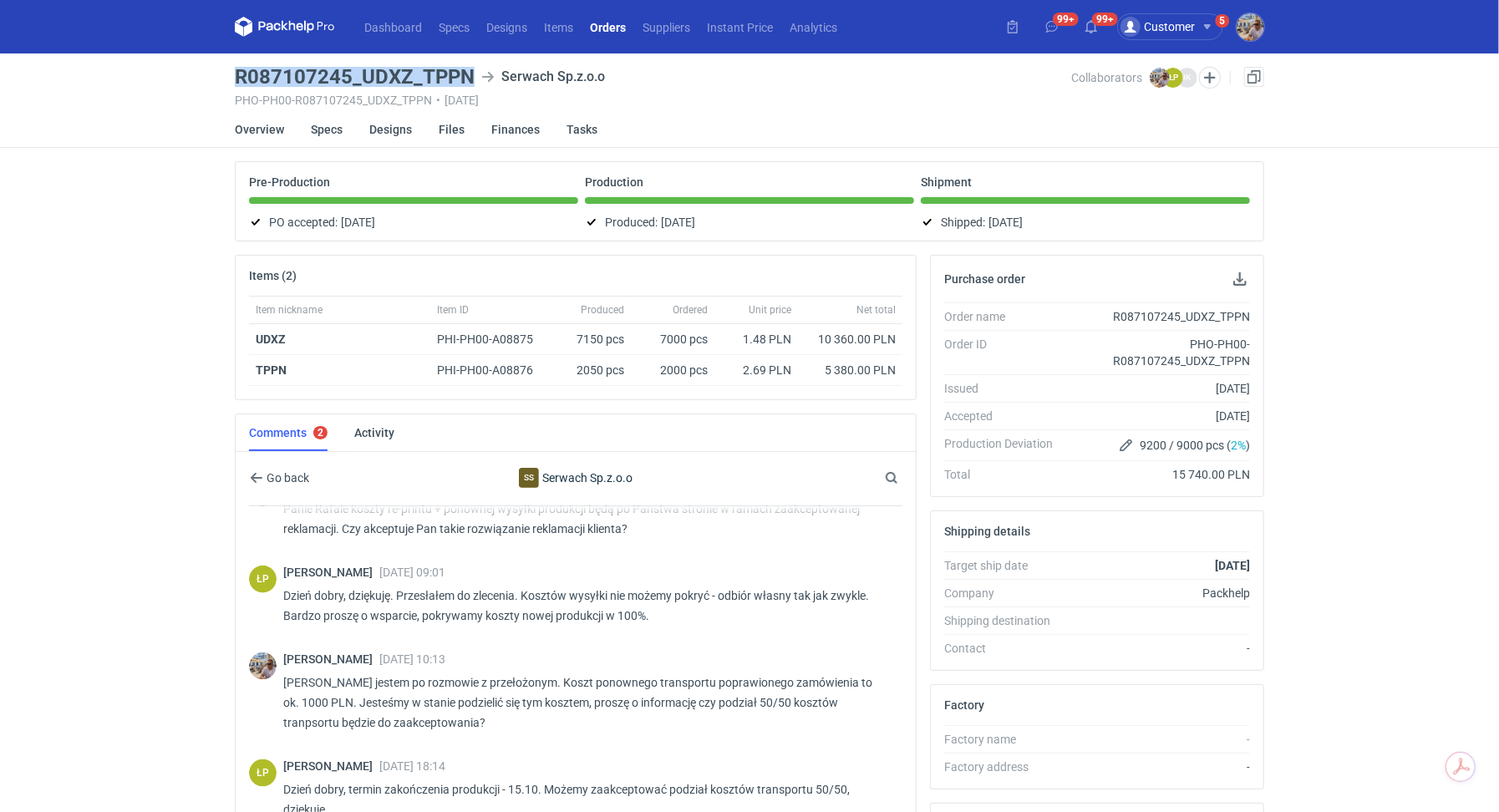
drag, startPoint x: 472, startPoint y: 73, endPoint x: 238, endPoint y: 72, distance: 234.0
click at [238, 72] on div "R087107245_UDXZ_TPPN Serwach Sp.z.o.o" at bounding box center [652, 77] width 837 height 20
copy h3 "R087107245_UDXZ_TPPN"
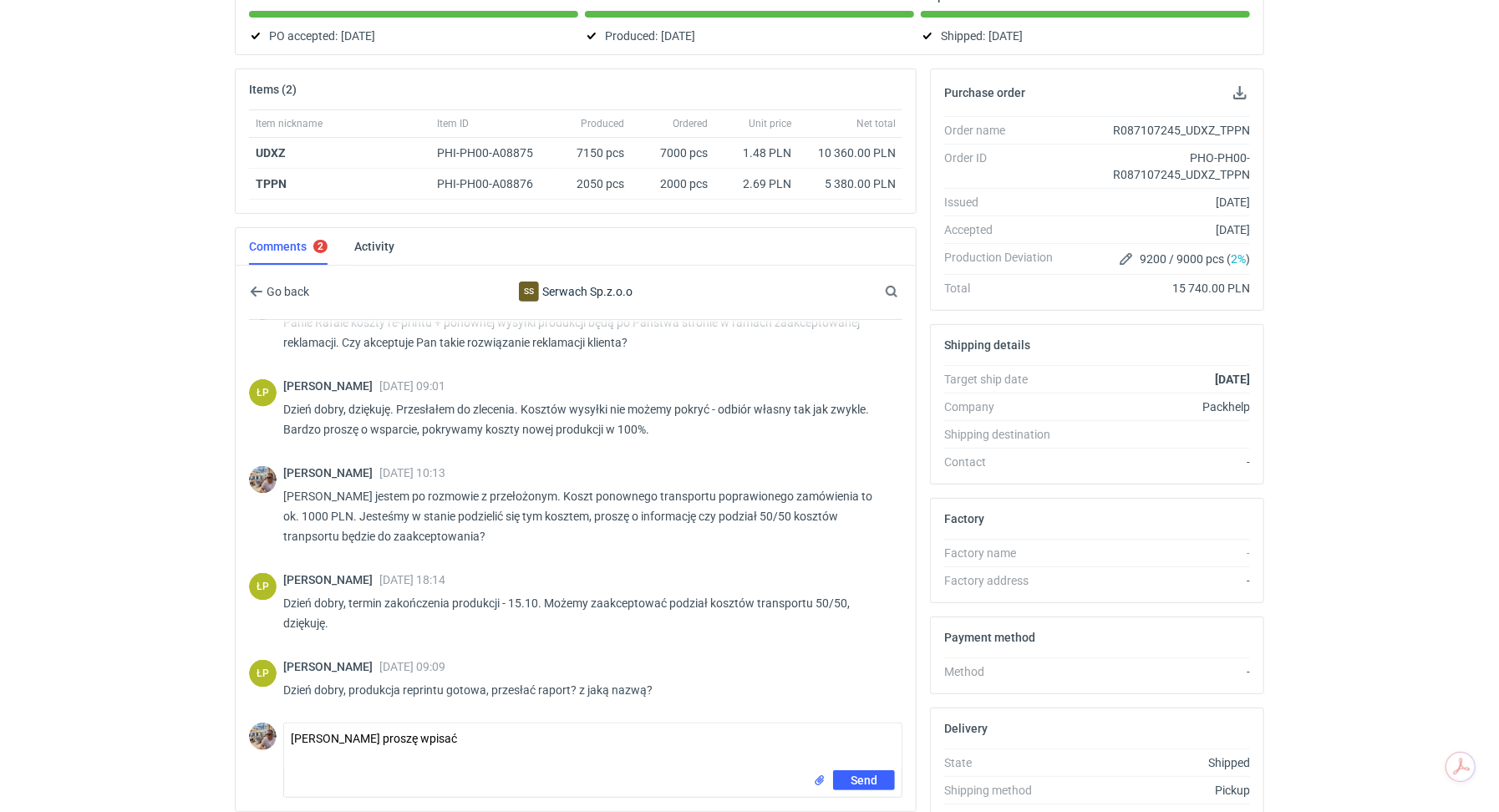
scroll to position [272, 0]
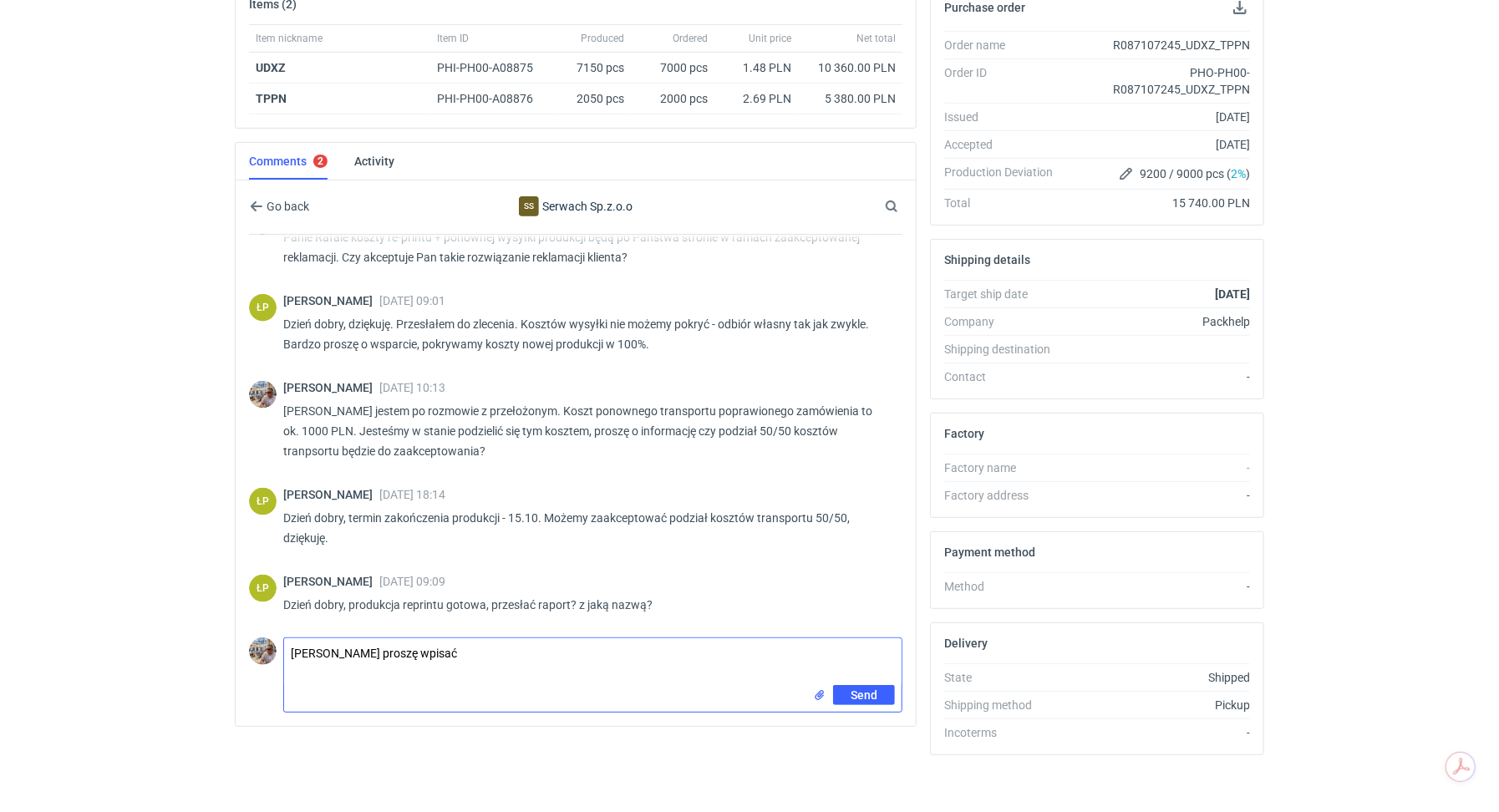
click at [524, 659] on textarea "Panie Łukaszu proszę wpisać" at bounding box center [592, 660] width 617 height 46
paste textarea "R087107245_UDXZ_TPPN"
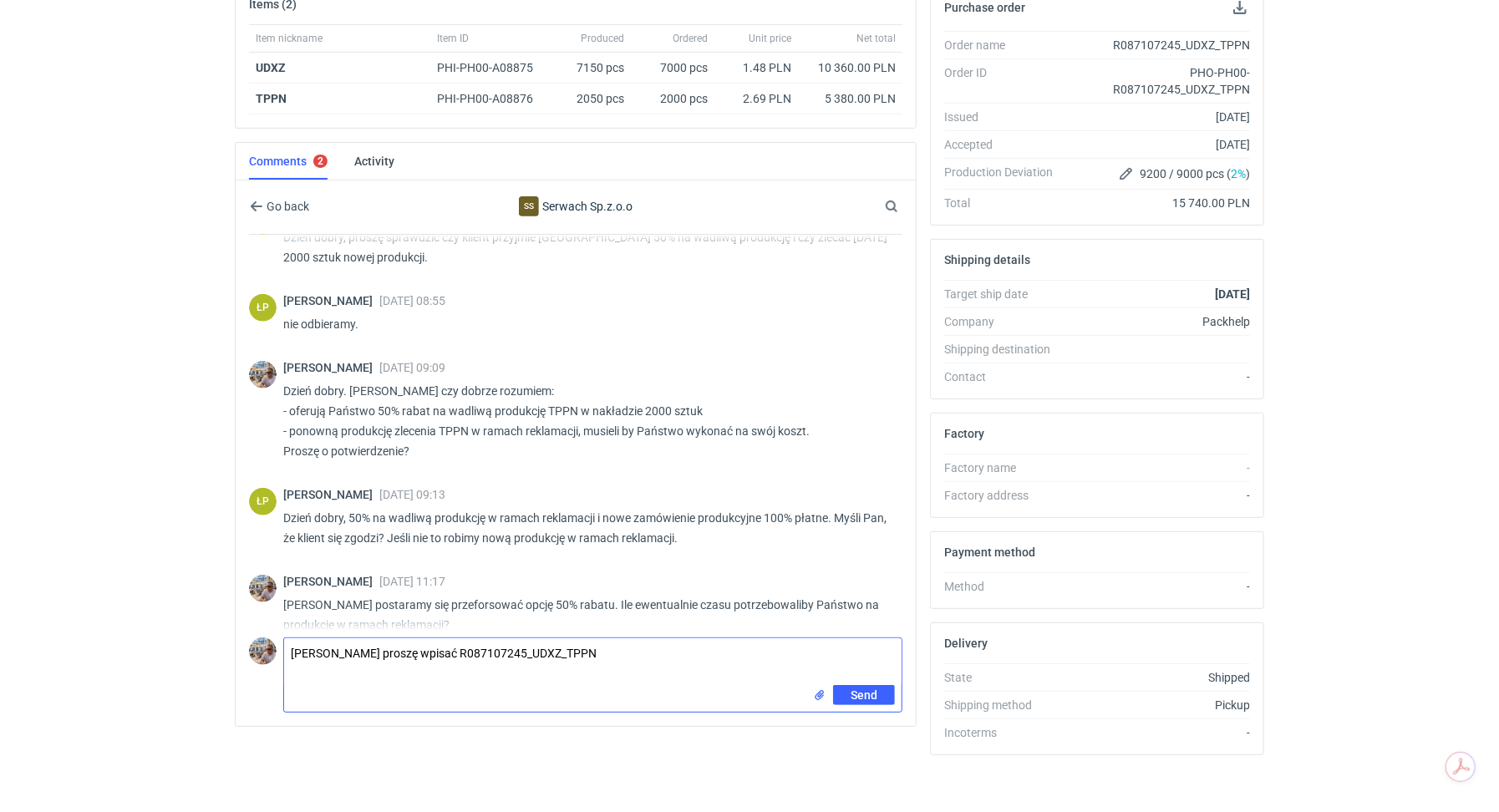
scroll to position [800, 0]
drag, startPoint x: 441, startPoint y: 426, endPoint x: 469, endPoint y: 428, distance: 28.1
click at [469, 428] on p "Dzień dobry. Panie Łukaszu czy dobrze rozumiem: - oferują Państwo 50% rabat na …" at bounding box center [586, 424] width 606 height 80
copy p "TPPN"
click at [547, 648] on textarea "Panie Łukaszu proszę wpisać R087107245_UDXZ_TPPN" at bounding box center [592, 660] width 617 height 46
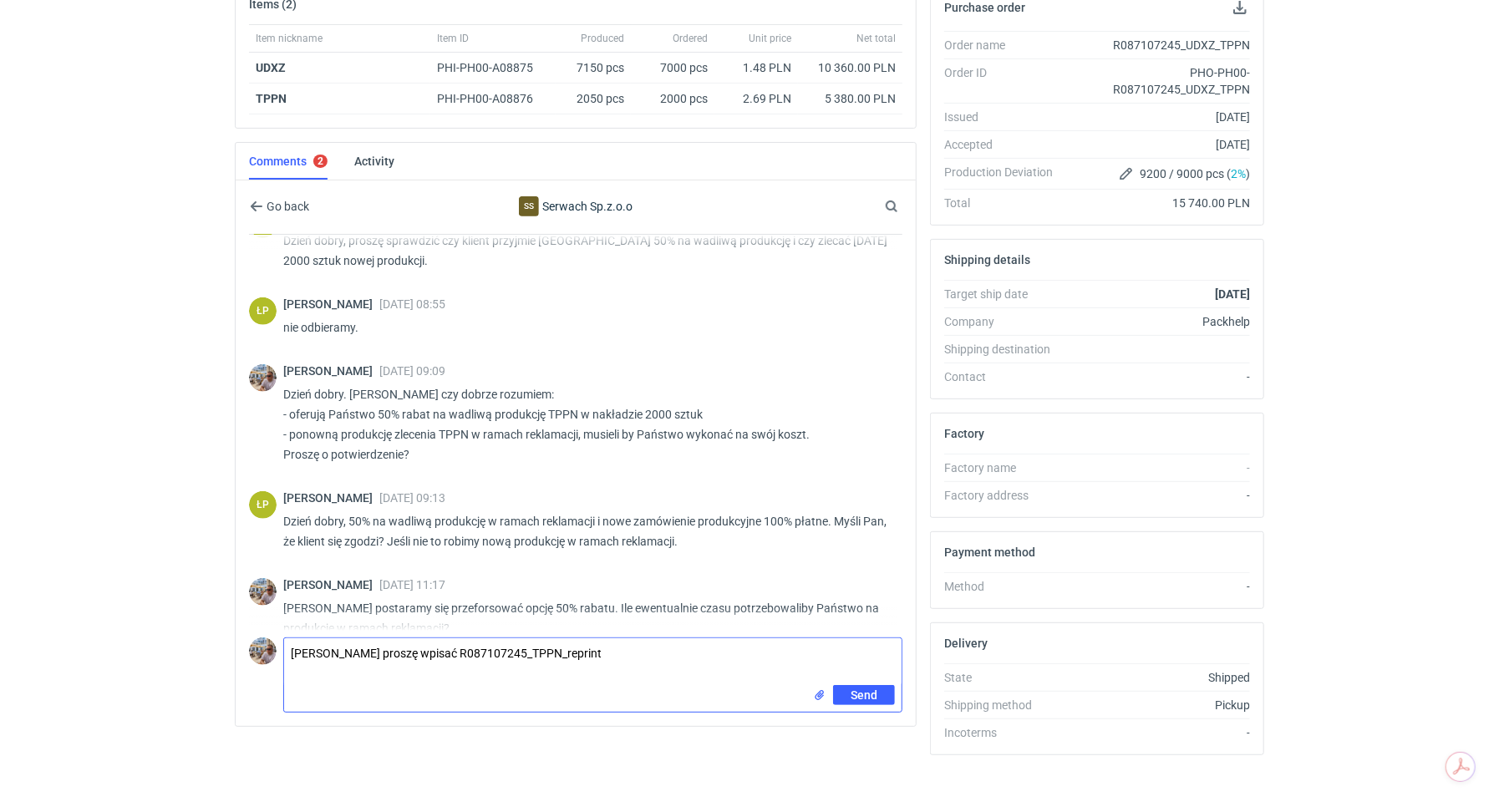
type textarea "Panie Łukaszu proszę wpisać R087107245_TPPN_reprint"
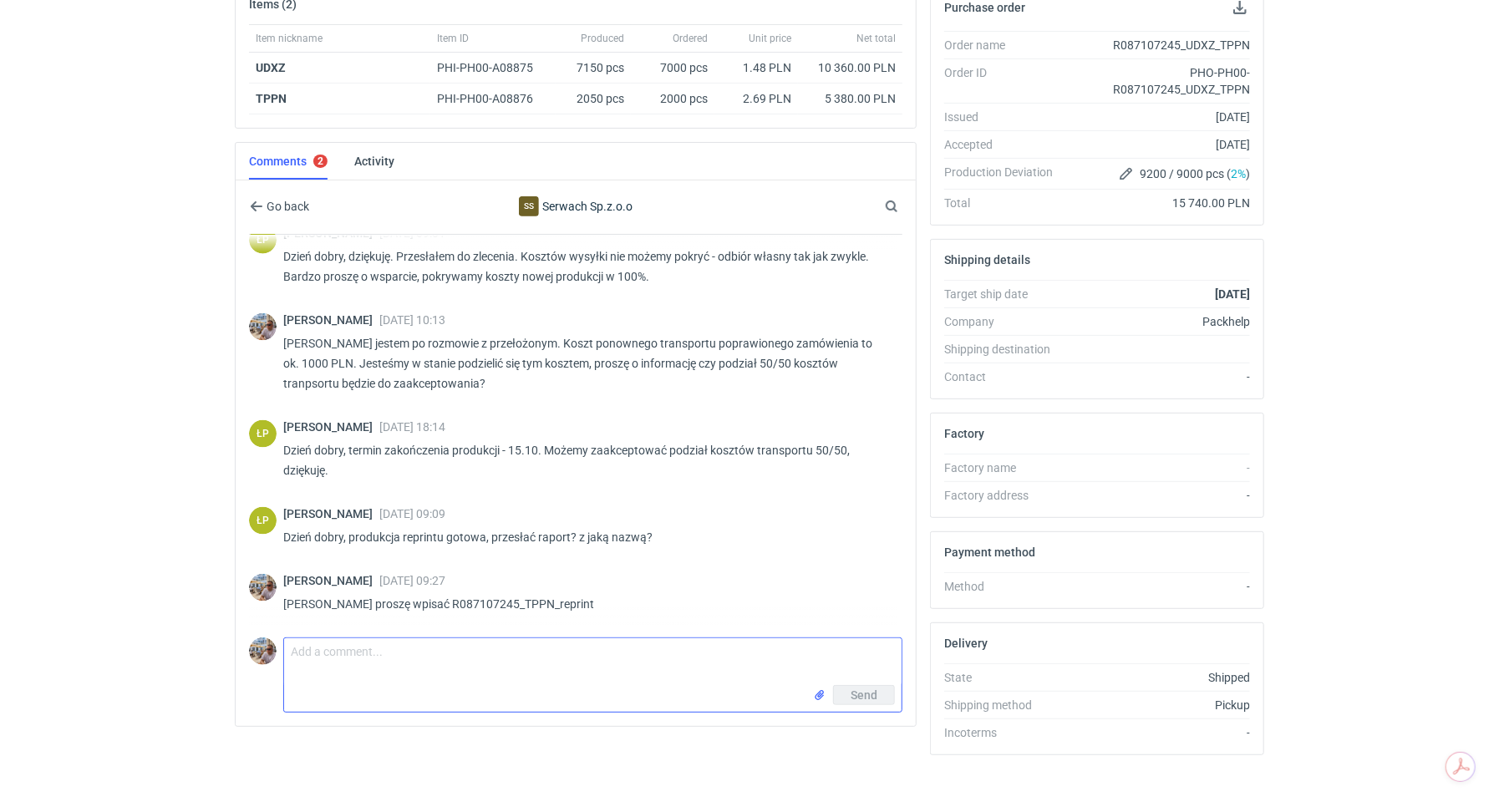
scroll to position [1478, 0]
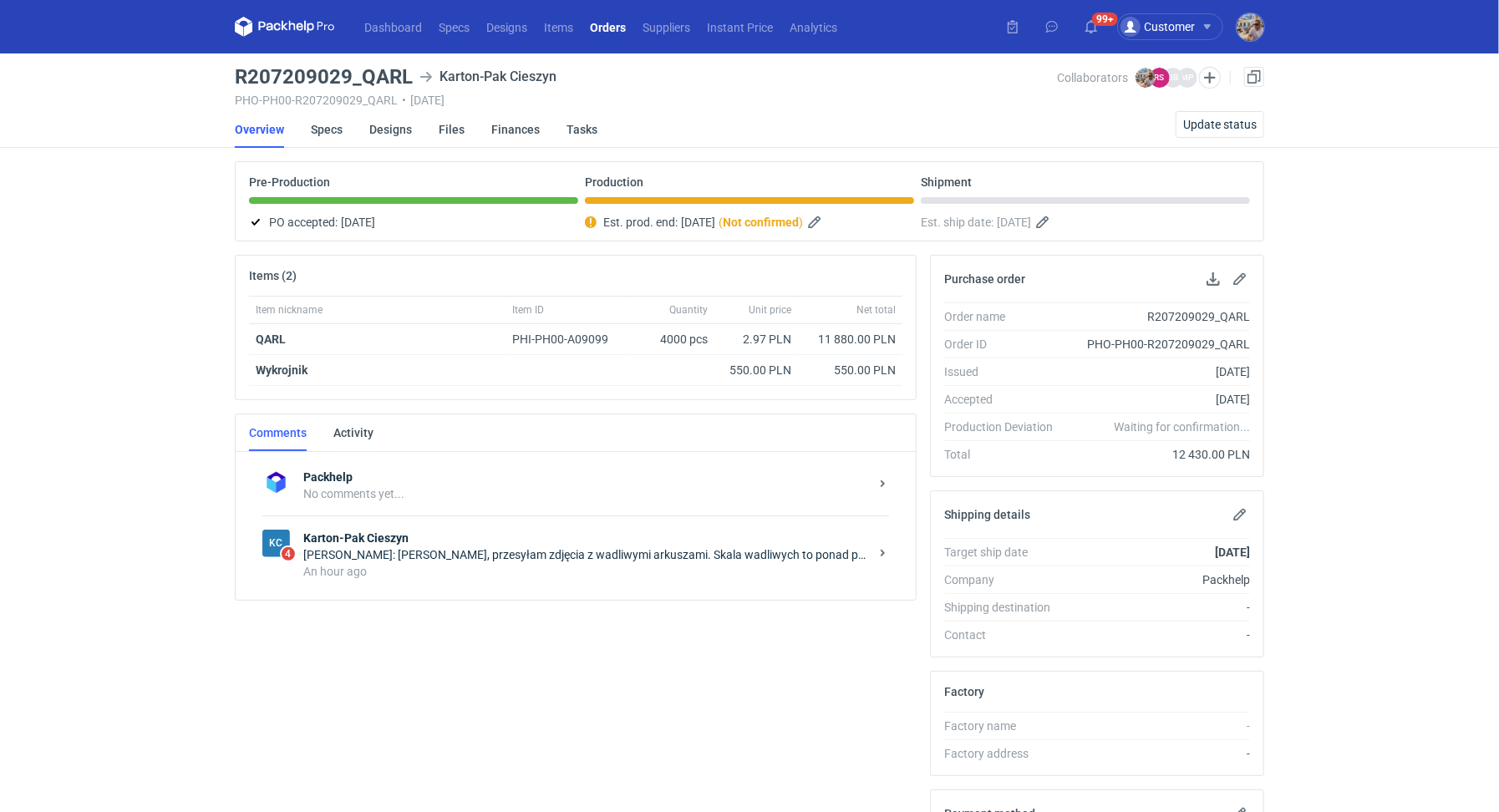
click at [385, 582] on div "KC 4 Karton-Pak Cieszyn Rafał Stani: Panie Macieju, przesyłam zdjęcia z wadliwy…" at bounding box center [576, 554] width 627 height 78
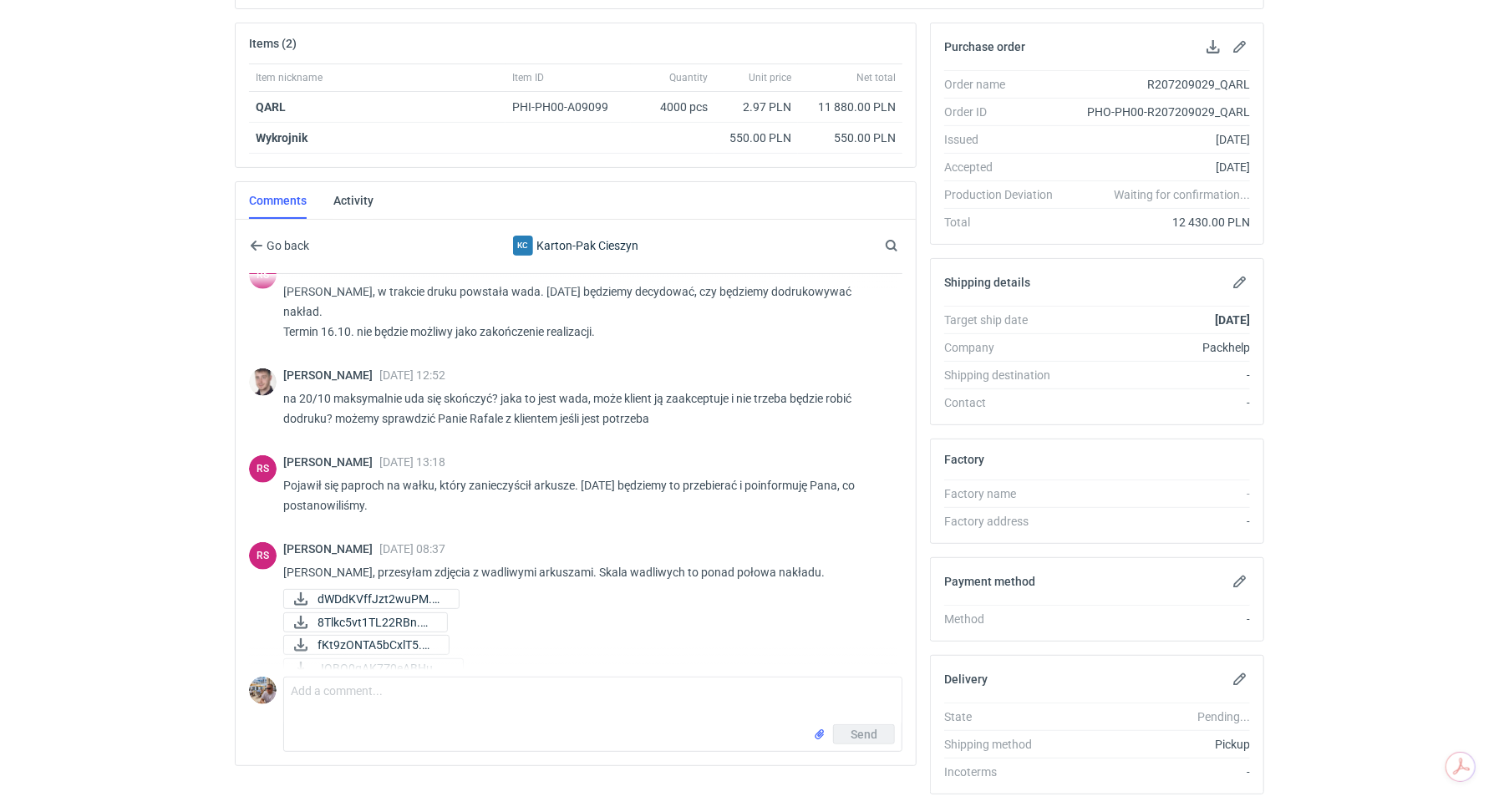
scroll to position [51, 0]
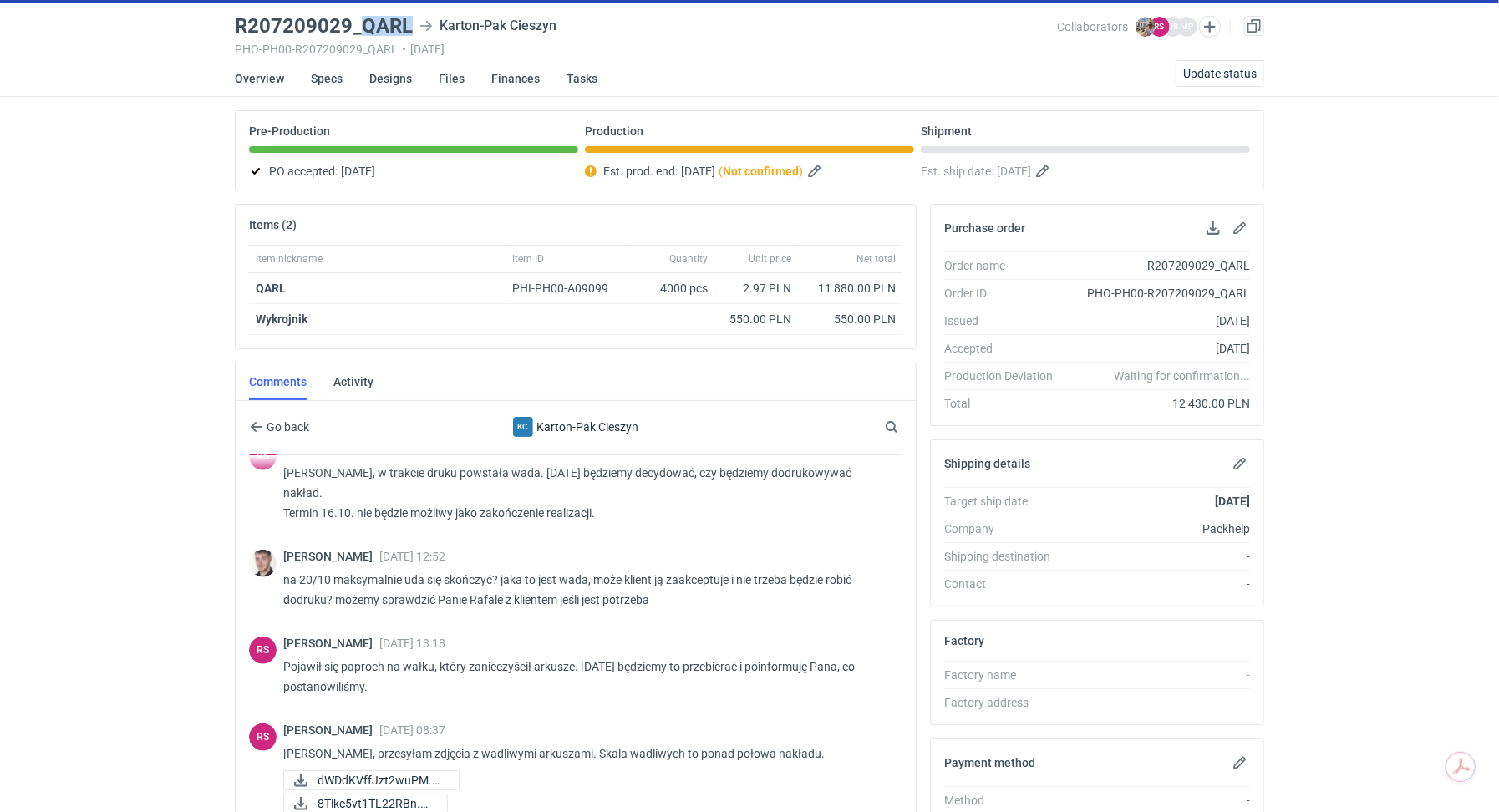
drag, startPoint x: 360, startPoint y: 22, endPoint x: 408, endPoint y: 22, distance: 48.0
click at [408, 22] on h3 "R207209029_QARL" at bounding box center [323, 25] width 178 height 20
copy h3 "QARL"
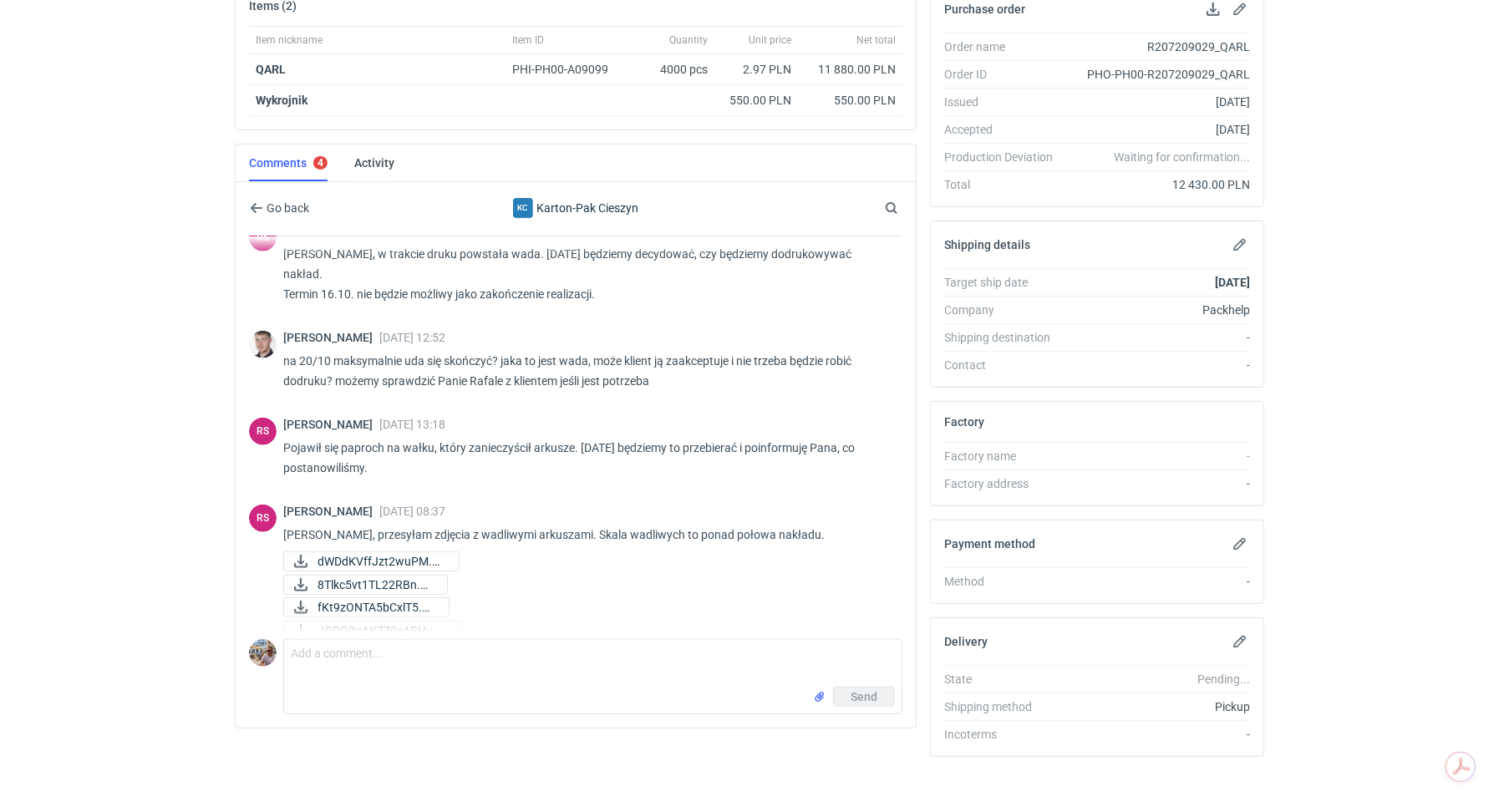
scroll to position [272, 0]
click at [386, 550] on span "dWDdKVffJzt2wuPM.png" at bounding box center [381, 559] width 128 height 18
click at [379, 574] on span "8Tlkc5vt1TL22RBn.png" at bounding box center [375, 583] width 116 height 18
click at [370, 596] on span "fKt9zONTA5bCxlT5.png" at bounding box center [376, 605] width 118 height 18
click at [364, 619] on span "JOBO0qAK7Z0eABHu.png" at bounding box center [382, 629] width 132 height 18
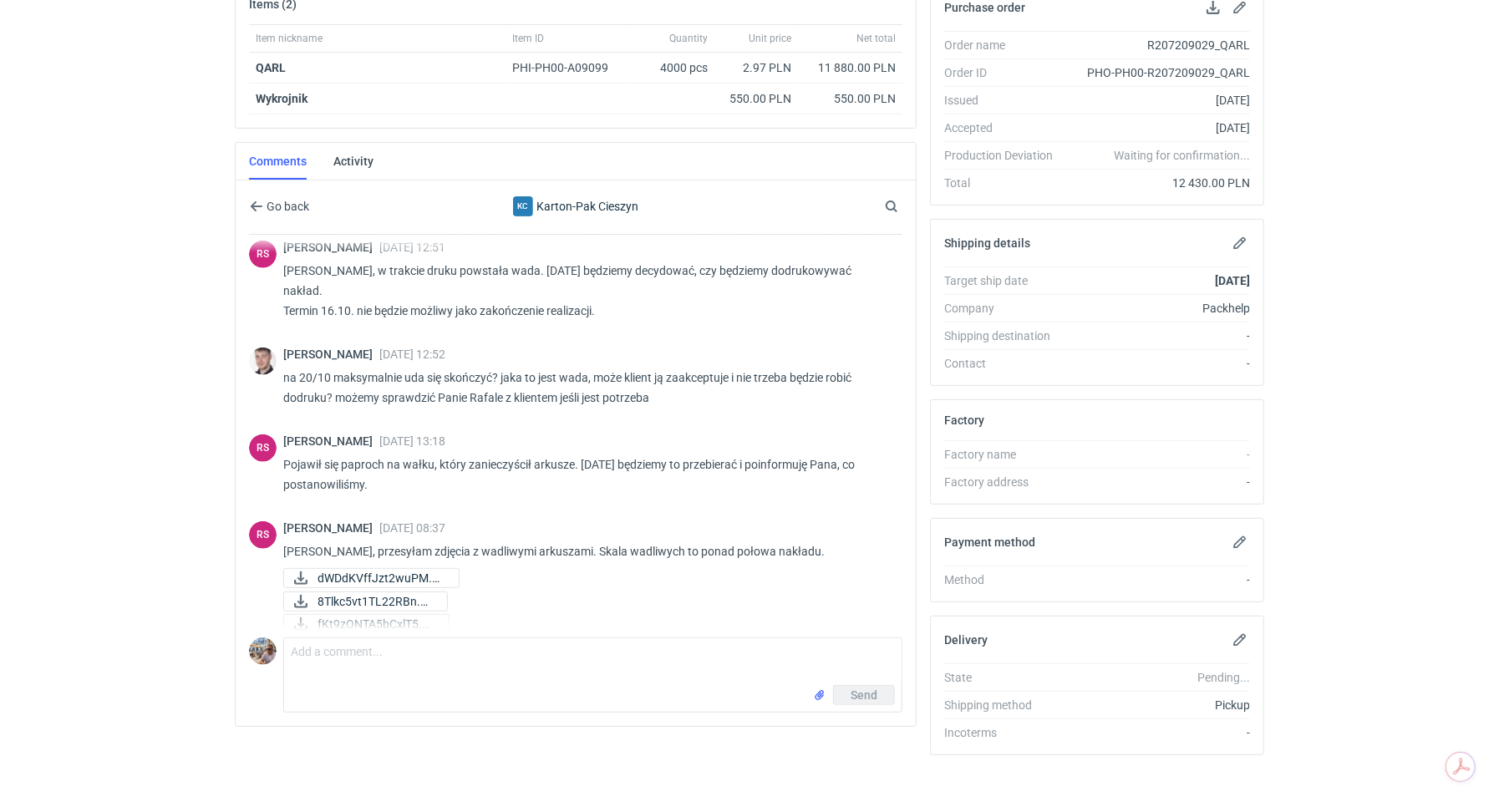
scroll to position [961, 0]
drag, startPoint x: 363, startPoint y: 264, endPoint x: 492, endPoint y: 264, distance: 129.0
click at [492, 264] on p "Panie Michale, w trakcie druku powstała wada. Jutro będziemy decydować, czy będ…" at bounding box center [586, 291] width 606 height 60
click at [569, 476] on div "RS Rafał Stani 14 Oct 2025 13:18 Pojawił się paproch na wałku, który zanieczyśc…" at bounding box center [575, 468] width 653 height 87
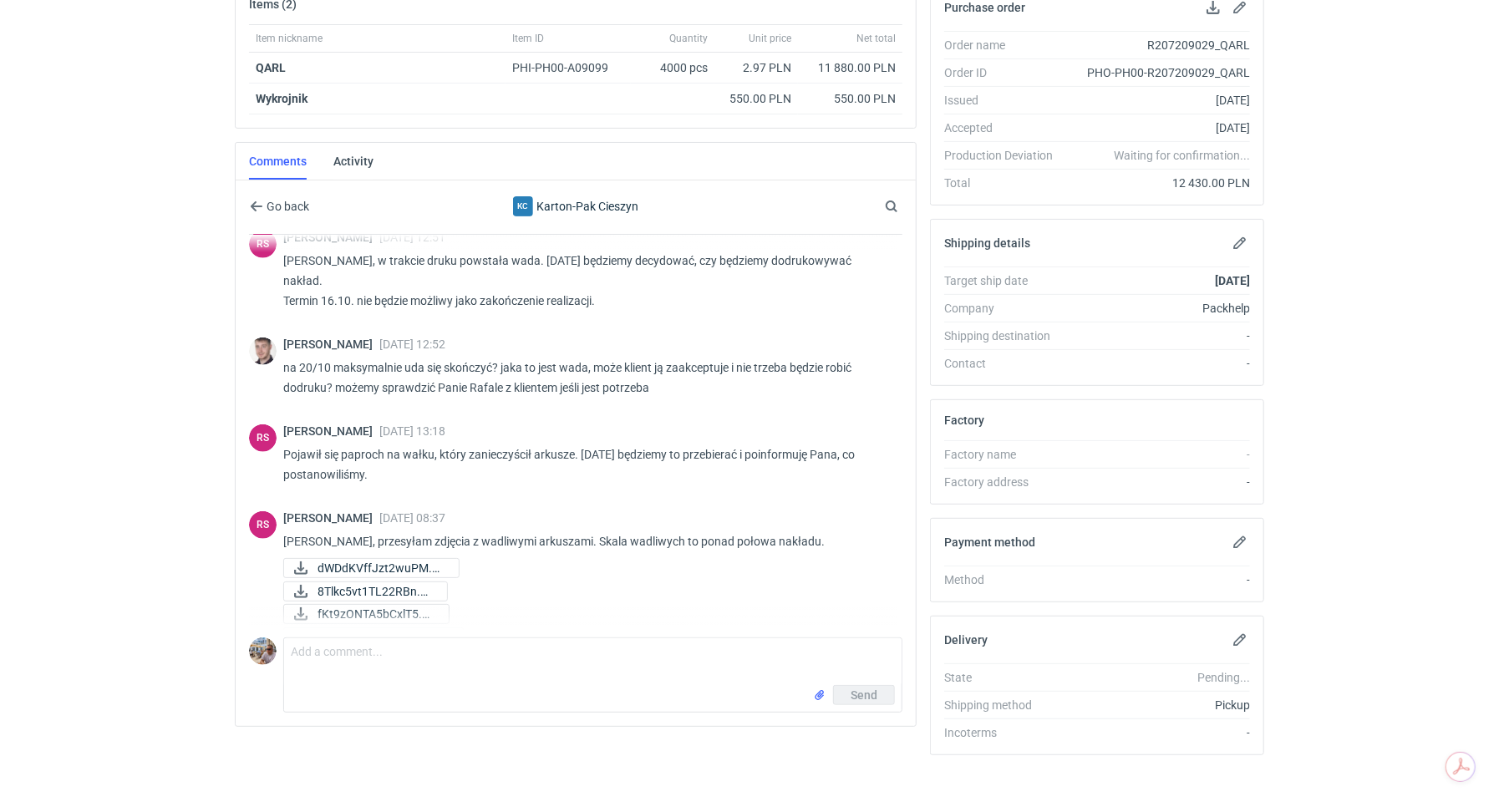
scroll to position [980, 0]
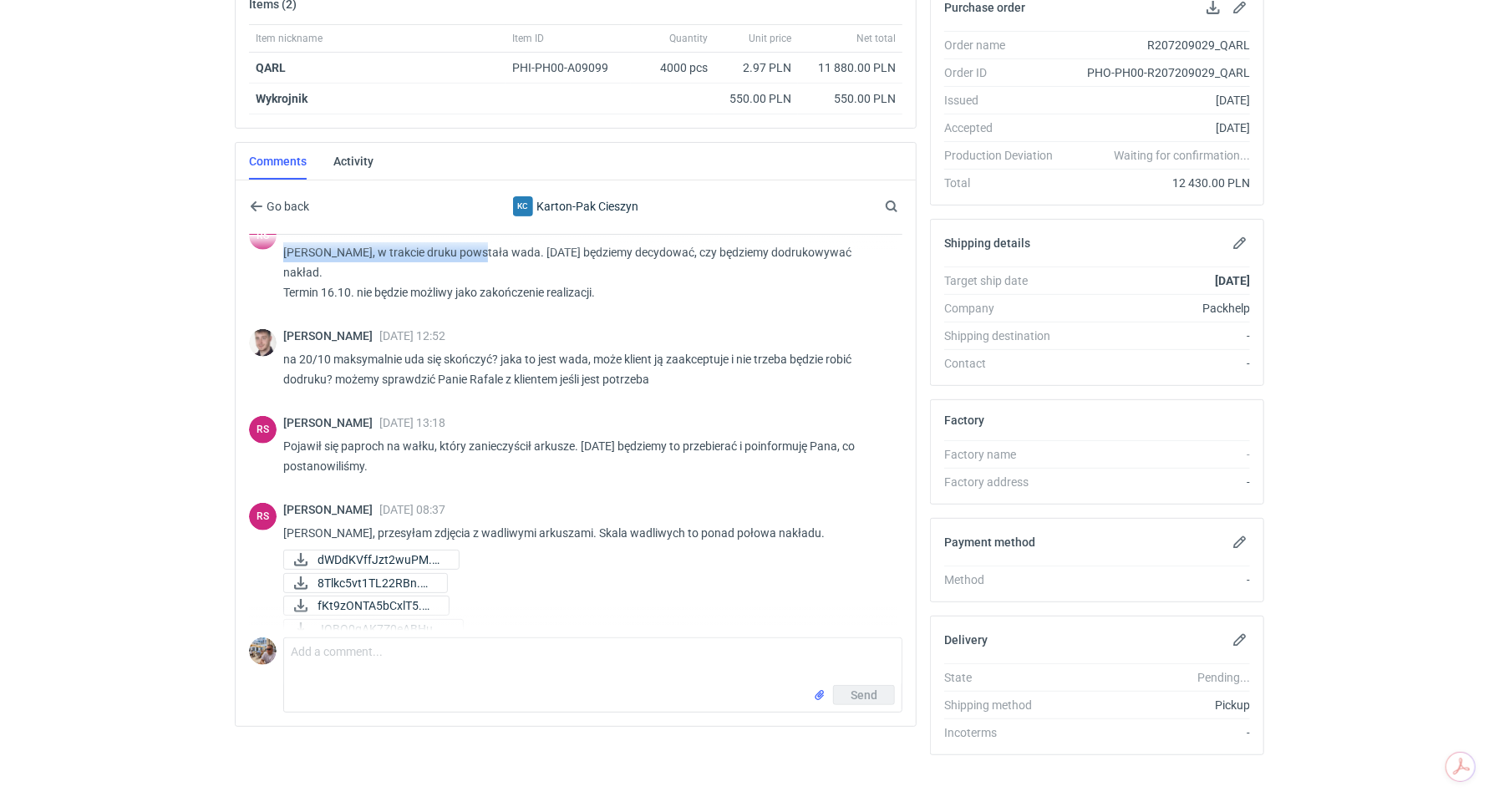
drag, startPoint x: 285, startPoint y: 248, endPoint x: 471, endPoint y: 253, distance: 186.1
click at [471, 253] on p "Panie Michale, w trakcie druku powstała wada. Jutro będziemy decydować, czy będ…" at bounding box center [586, 272] width 606 height 60
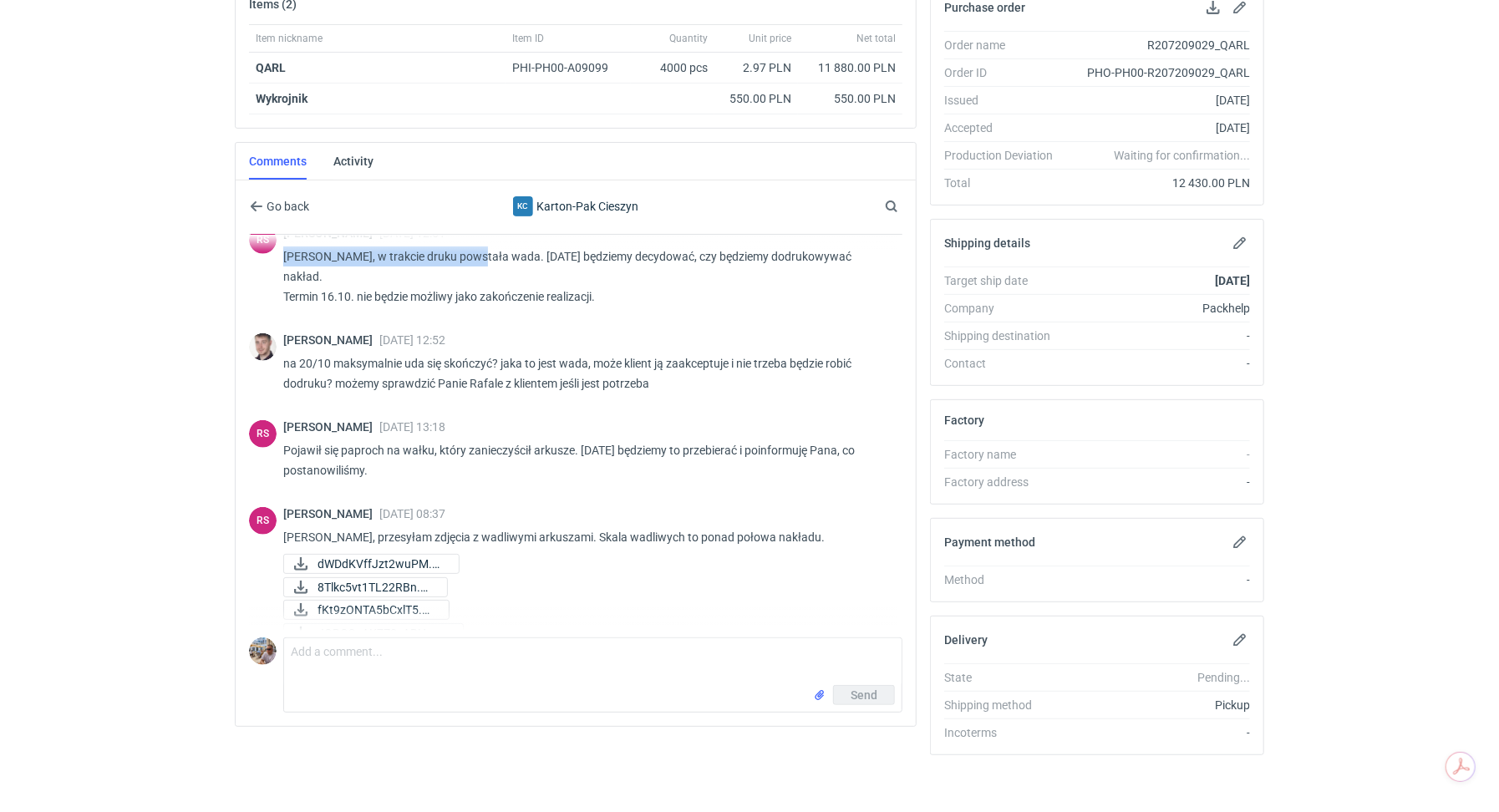
scroll to position [970, 0]
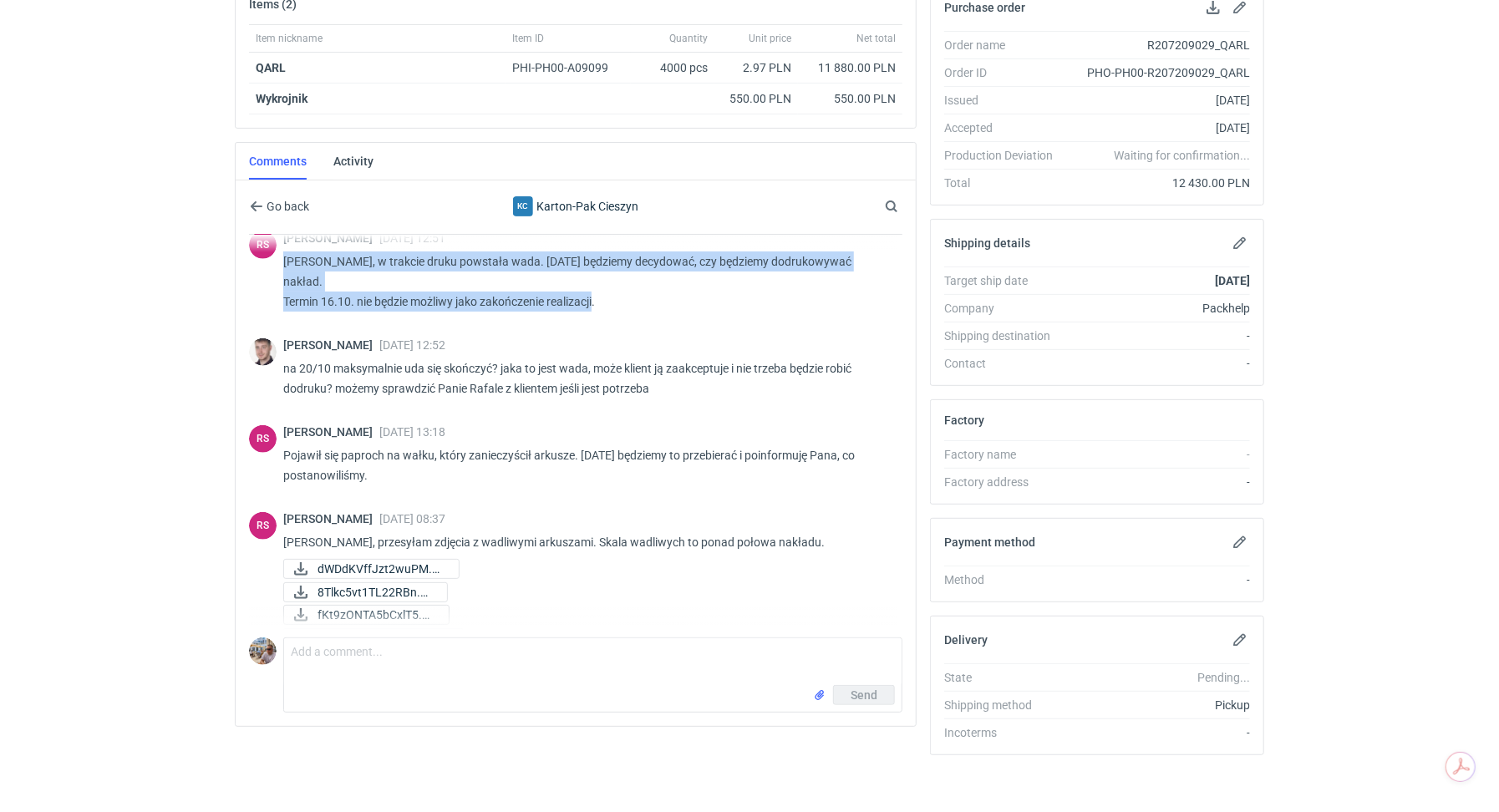
drag, startPoint x: 605, startPoint y: 275, endPoint x: 283, endPoint y: 254, distance: 322.7
click at [283, 254] on p "Panie Michale, w trakcie druku powstała wada. Jutro będziemy decydować, czy będ…" at bounding box center [586, 282] width 606 height 60
copy p "Panie Michale, w trakcie druku powstała wada. Jutro będziemy decydować, czy będ…"
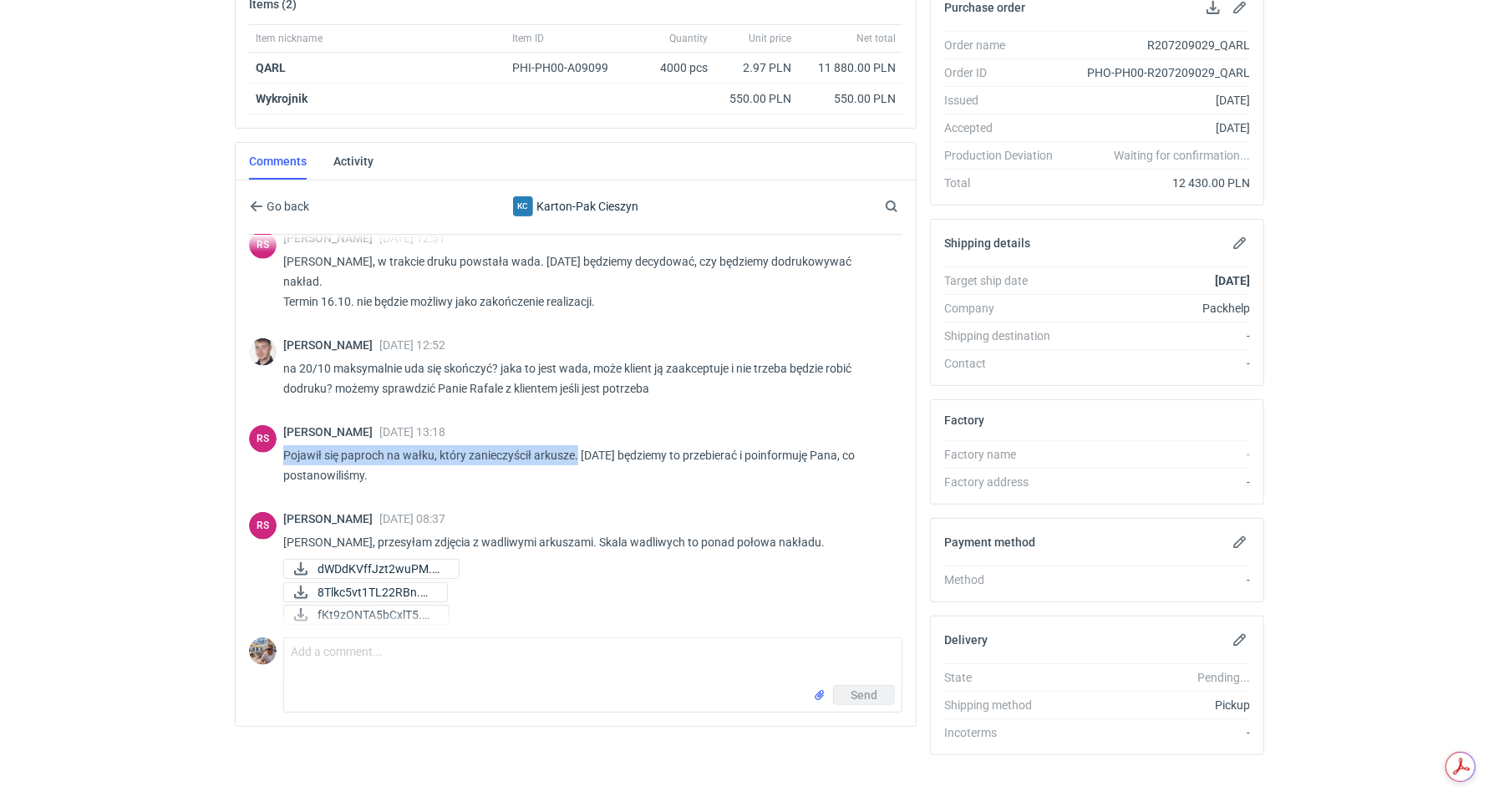
drag, startPoint x: 285, startPoint y: 430, endPoint x: 576, endPoint y: 430, distance: 291.0
click at [576, 445] on p "Pojawił się paproch na wałku, który zanieczyścił arkusze. Jutro będziemy to prz…" at bounding box center [586, 465] width 606 height 40
copy p "Pojawił się paproch na wałku, który zanieczyścił arkusze."
click at [506, 453] on p "Pojawił się paproch na wałku, który zanieczyścił arkusze. Jutro będziemy to prz…" at bounding box center [586, 465] width 606 height 40
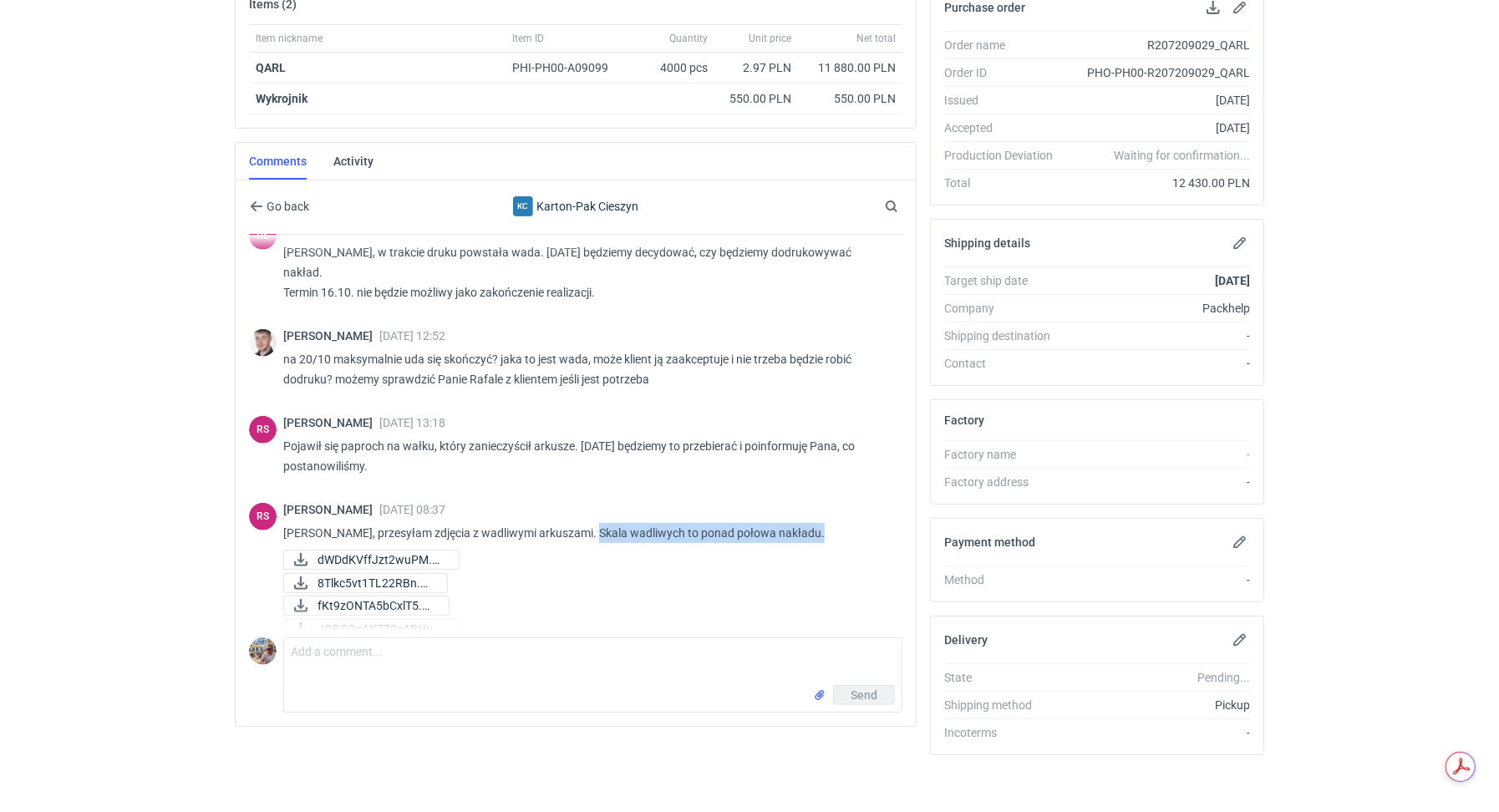
drag, startPoint x: 780, startPoint y: 508, endPoint x: 583, endPoint y: 510, distance: 197.0
click at [583, 523] on p "Panie Macieju, przesyłam zdjęcia z wadliwymi arkuszami. Skala wadliwych to pona…" at bounding box center [586, 533] width 606 height 20
copy p "Skala wadliwych to ponad połowa nakładu."
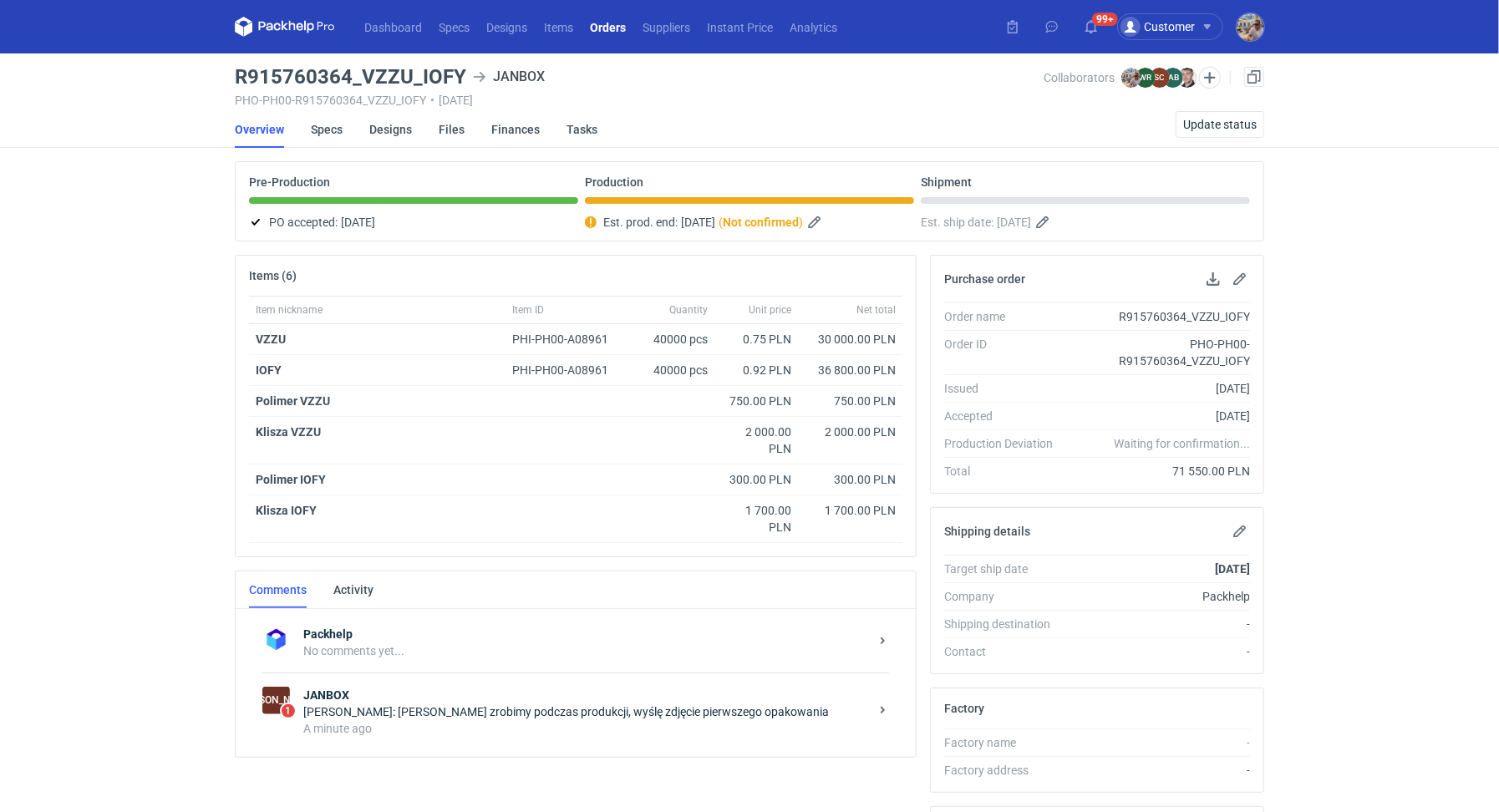
click at [341, 751] on div "Packhelp No comments yet... JA 1 [PERSON_NAME]: [PERSON_NAME] zrobimy podczas p…" at bounding box center [575, 682] width 680 height 148
click at [358, 731] on div "JA 1 [PERSON_NAME]: [PERSON_NAME] zrobimy podczas produkcji, wyślę zdjęcie pier…" at bounding box center [576, 711] width 627 height 78
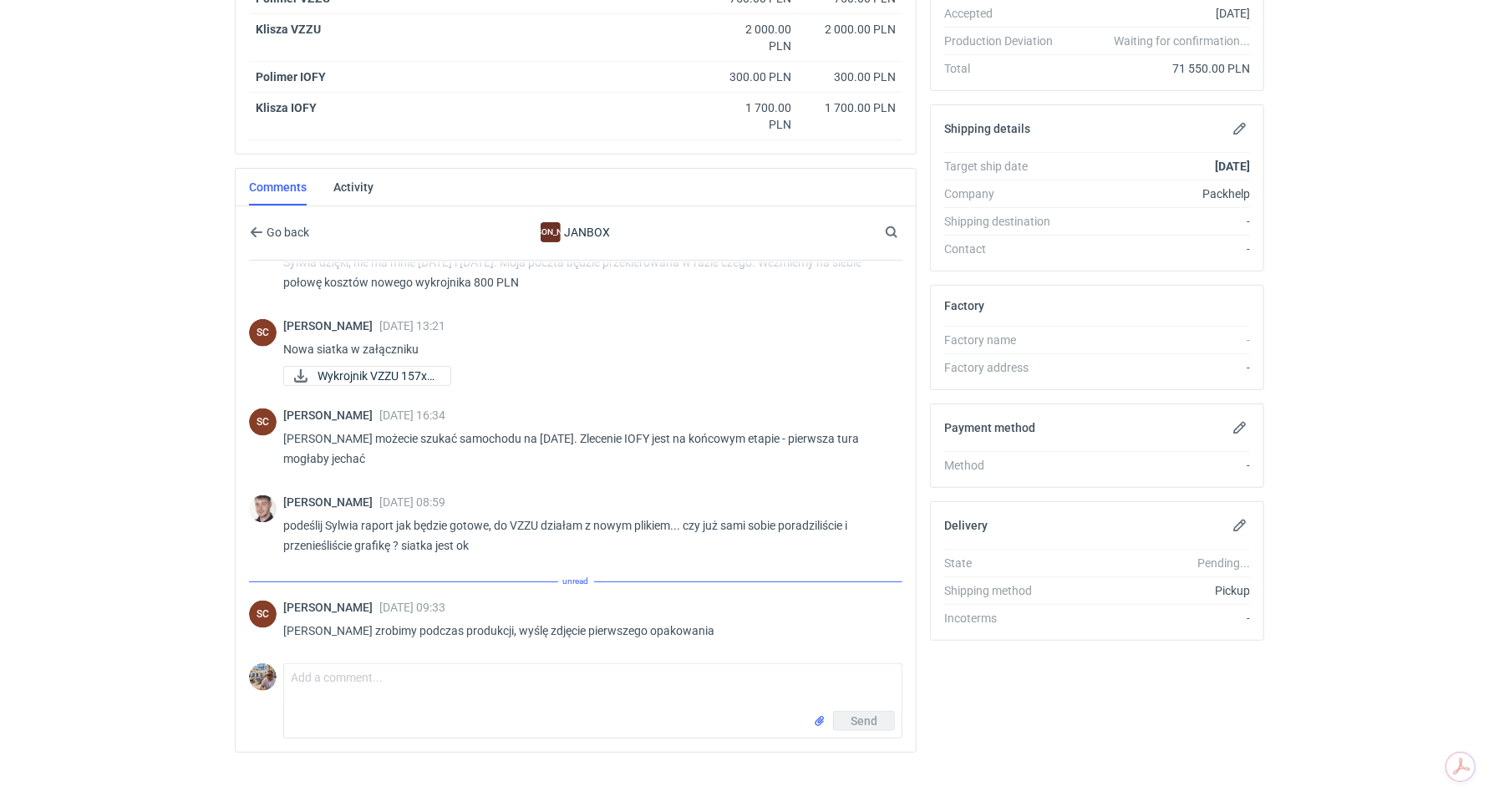
scroll to position [1370, 0]
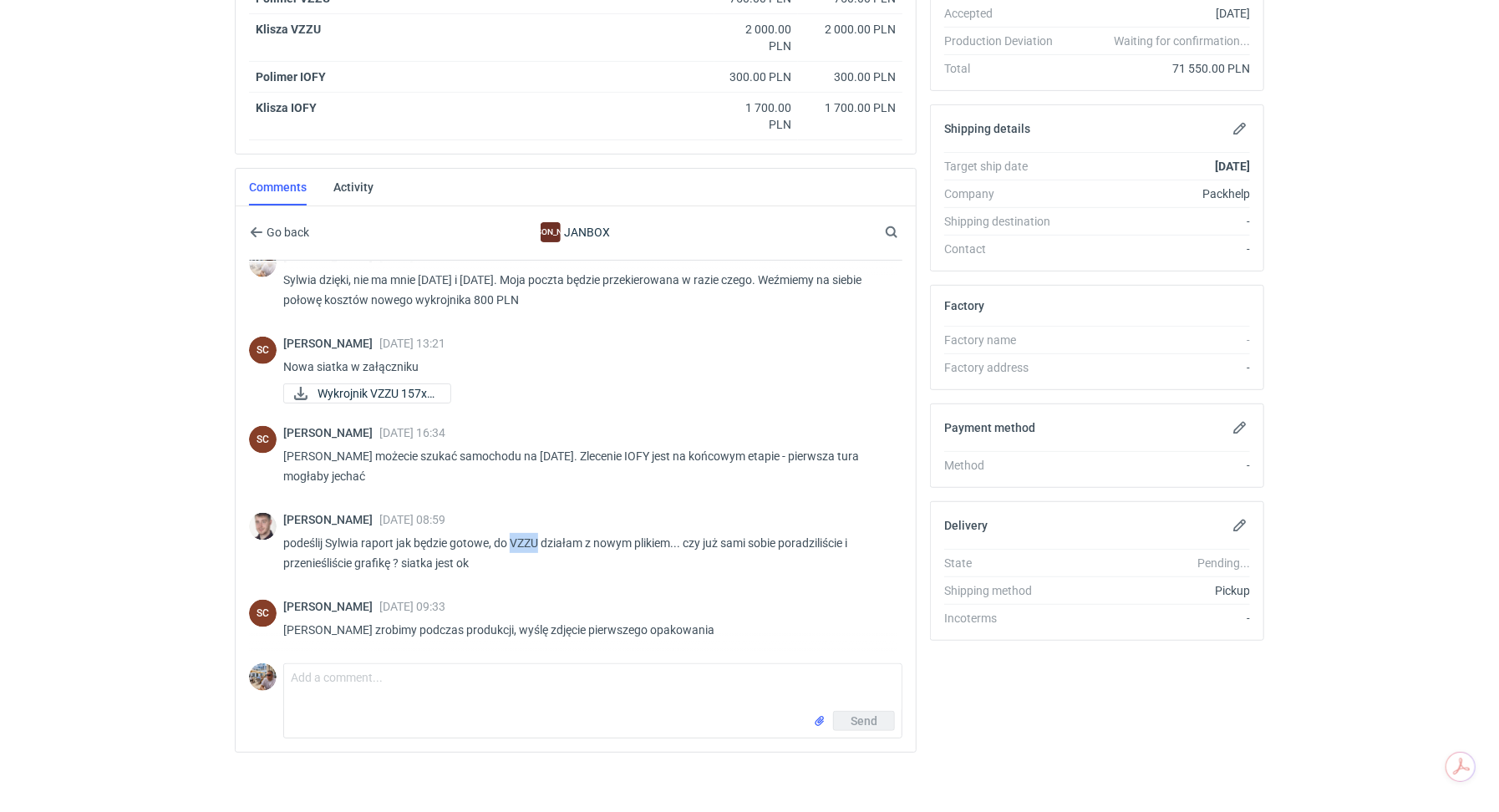
drag, startPoint x: 513, startPoint y: 533, endPoint x: 539, endPoint y: 532, distance: 26.0
click at [539, 533] on p "podeślij Sylwia raport jak będzie gotowe, do VZZU działam z nowym plikiem... cz…" at bounding box center [586, 553] width 606 height 40
copy p "VZZU"
click at [395, 698] on textarea "Comment message" at bounding box center [592, 687] width 617 height 46
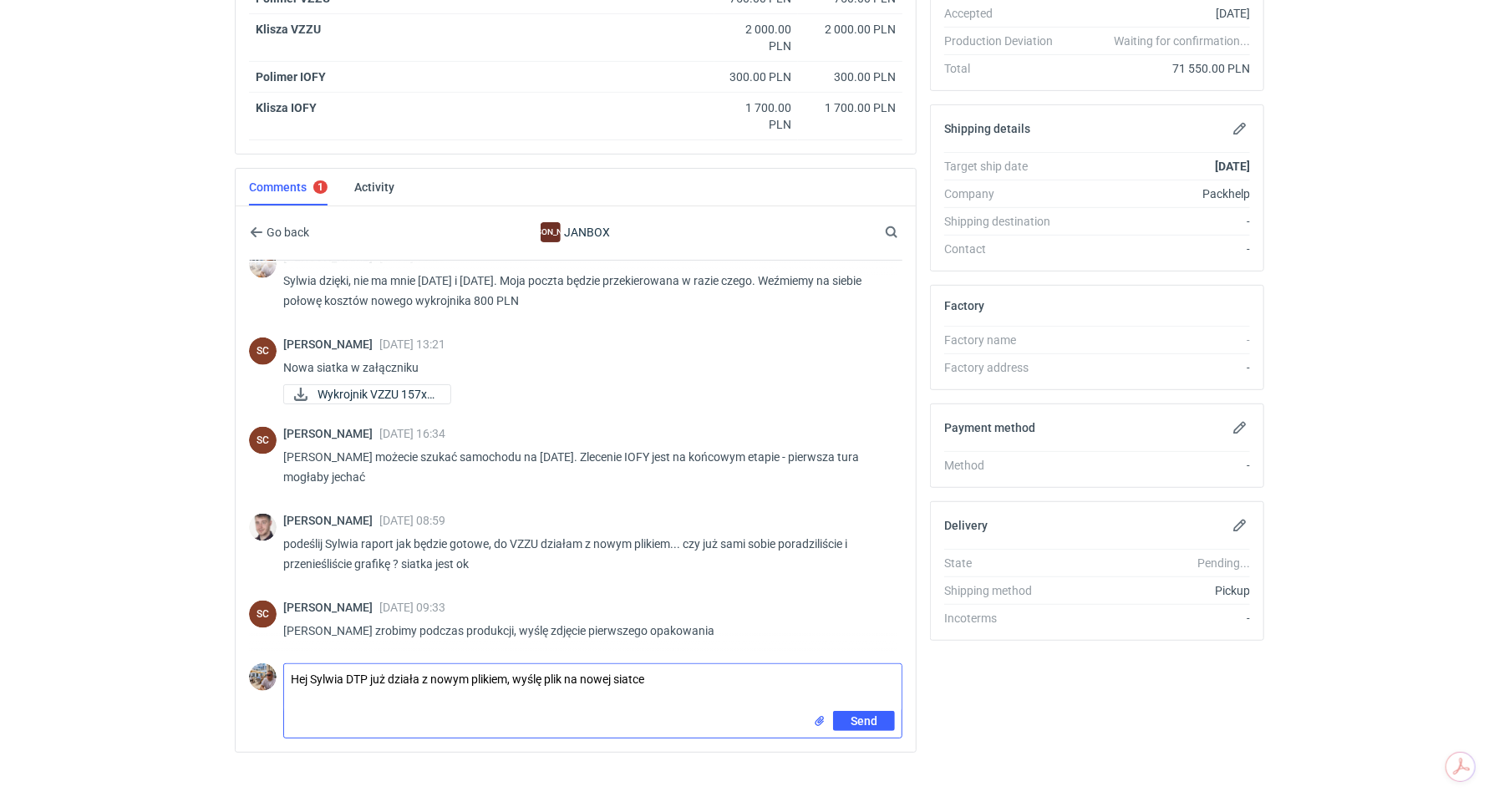
type textarea "Hej Sylwia DTP już działa z nowym plikiem, wyślę plik na nowej siatce"
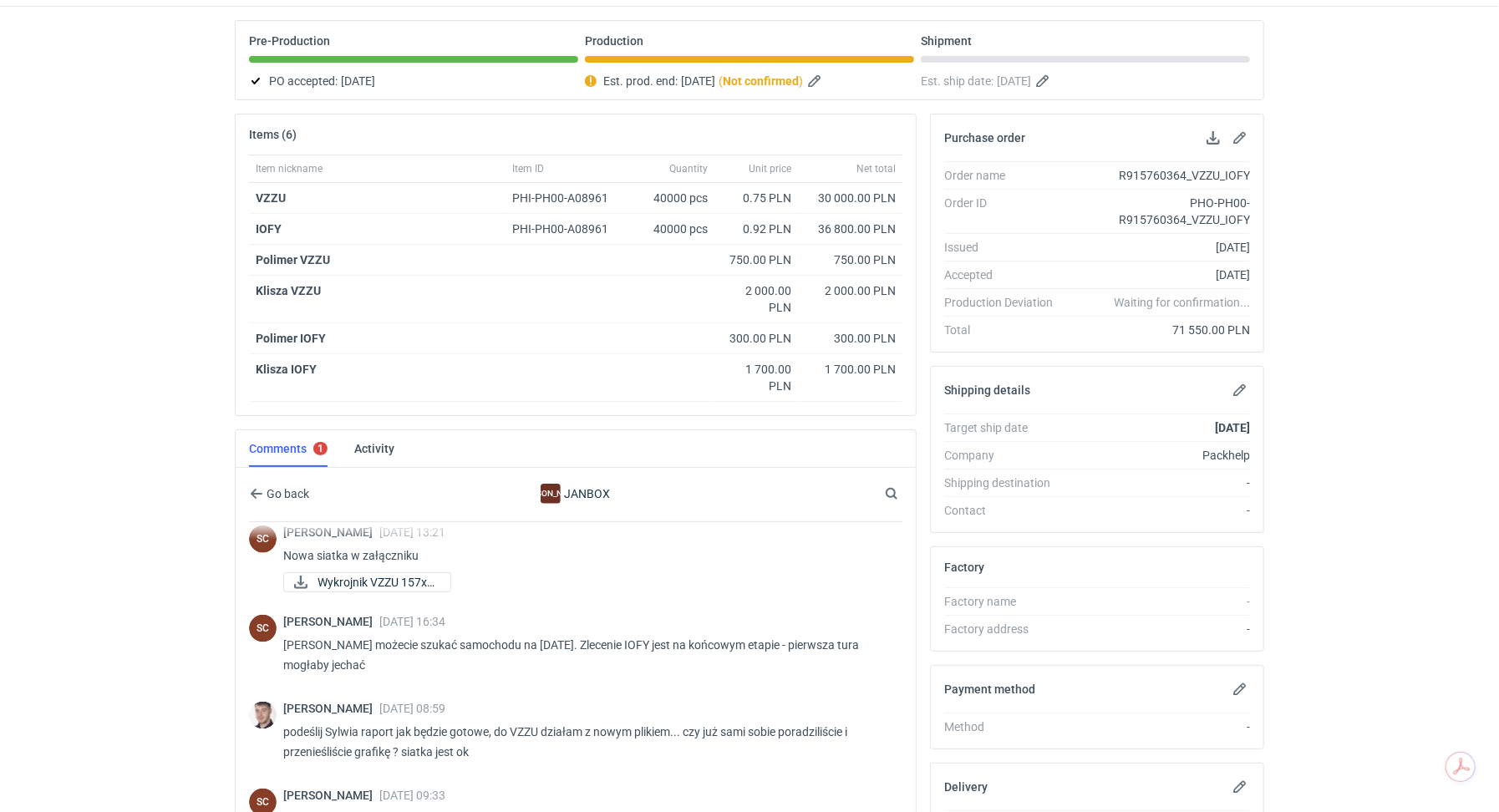
scroll to position [0, 0]
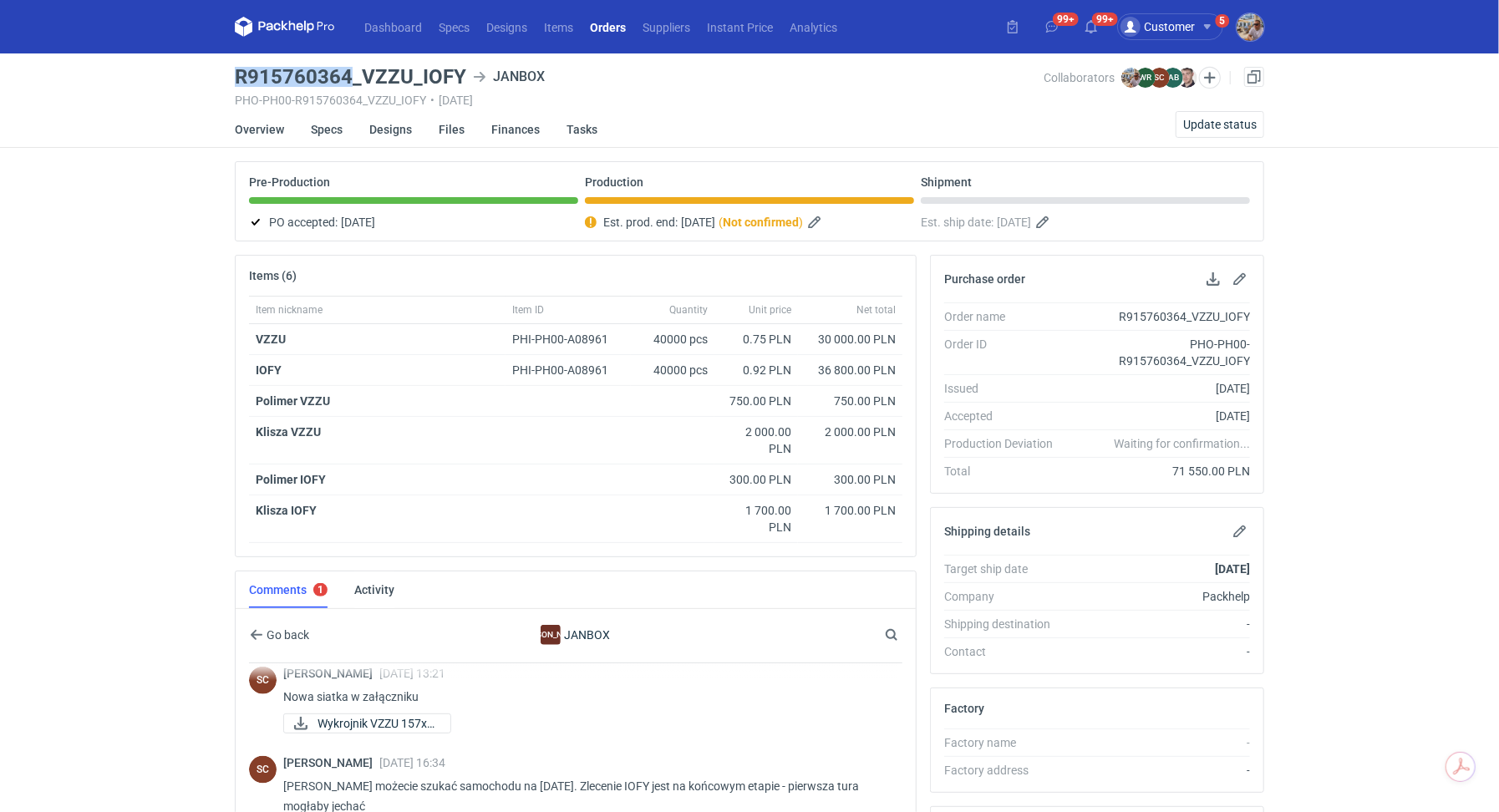
drag, startPoint x: 349, startPoint y: 74, endPoint x: 240, endPoint y: 73, distance: 109.0
click at [240, 73] on h3 "R915760364_VZZU_IOFY" at bounding box center [350, 77] width 232 height 20
copy h3 "R915760364"
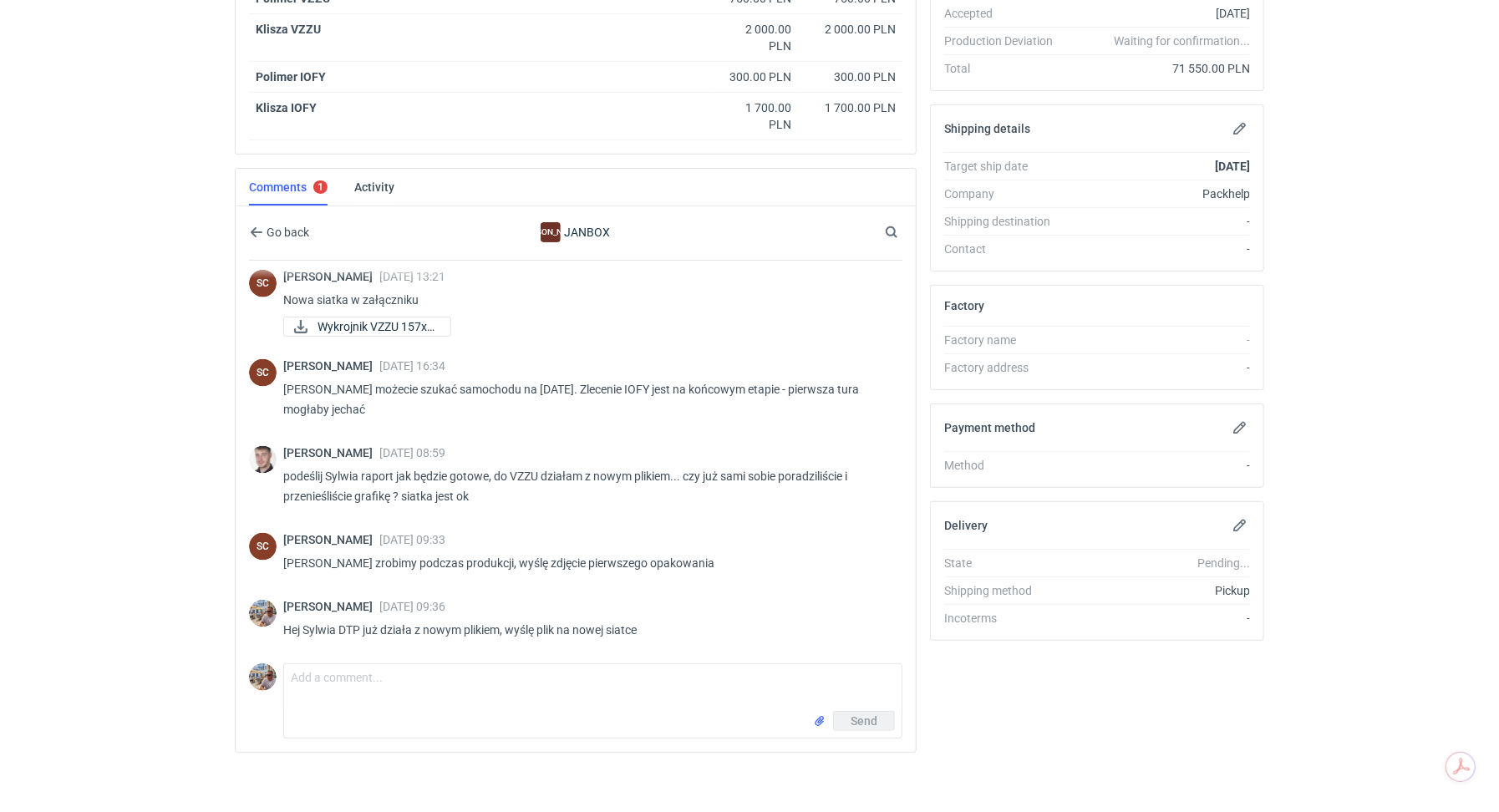
scroll to position [1436, 0]
